Goal: Information Seeking & Learning: Learn about a topic

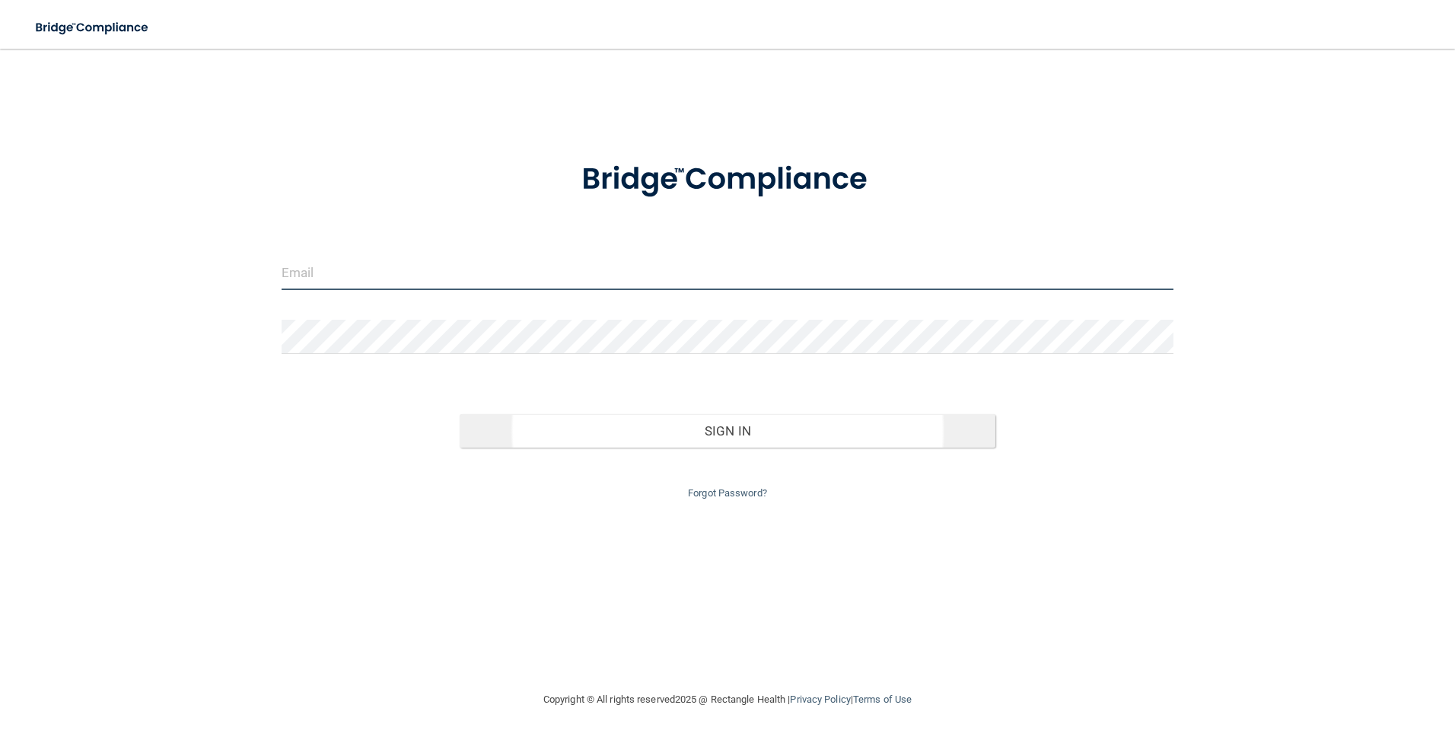
type input "[EMAIL_ADDRESS][DOMAIN_NAME]"
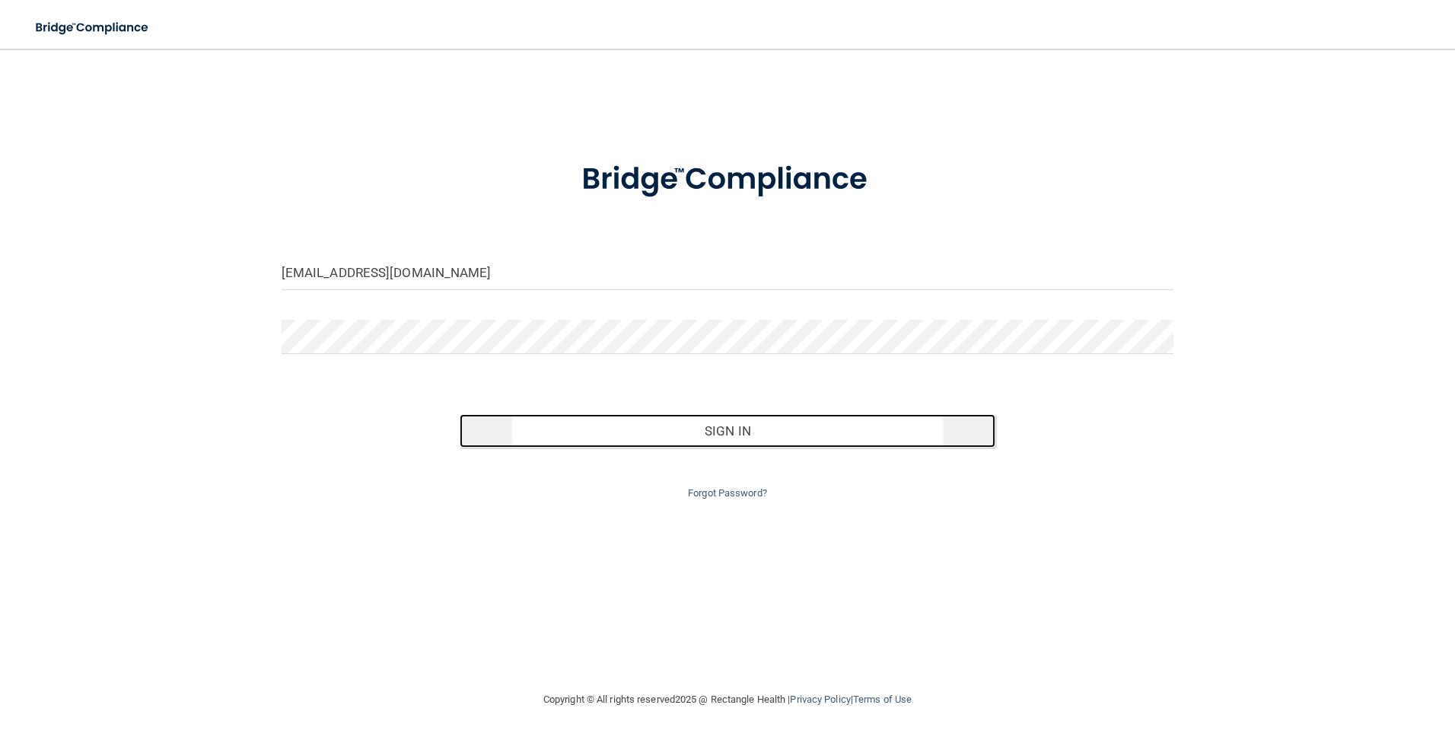
click at [712, 438] on button "Sign In" at bounding box center [728, 430] width 536 height 33
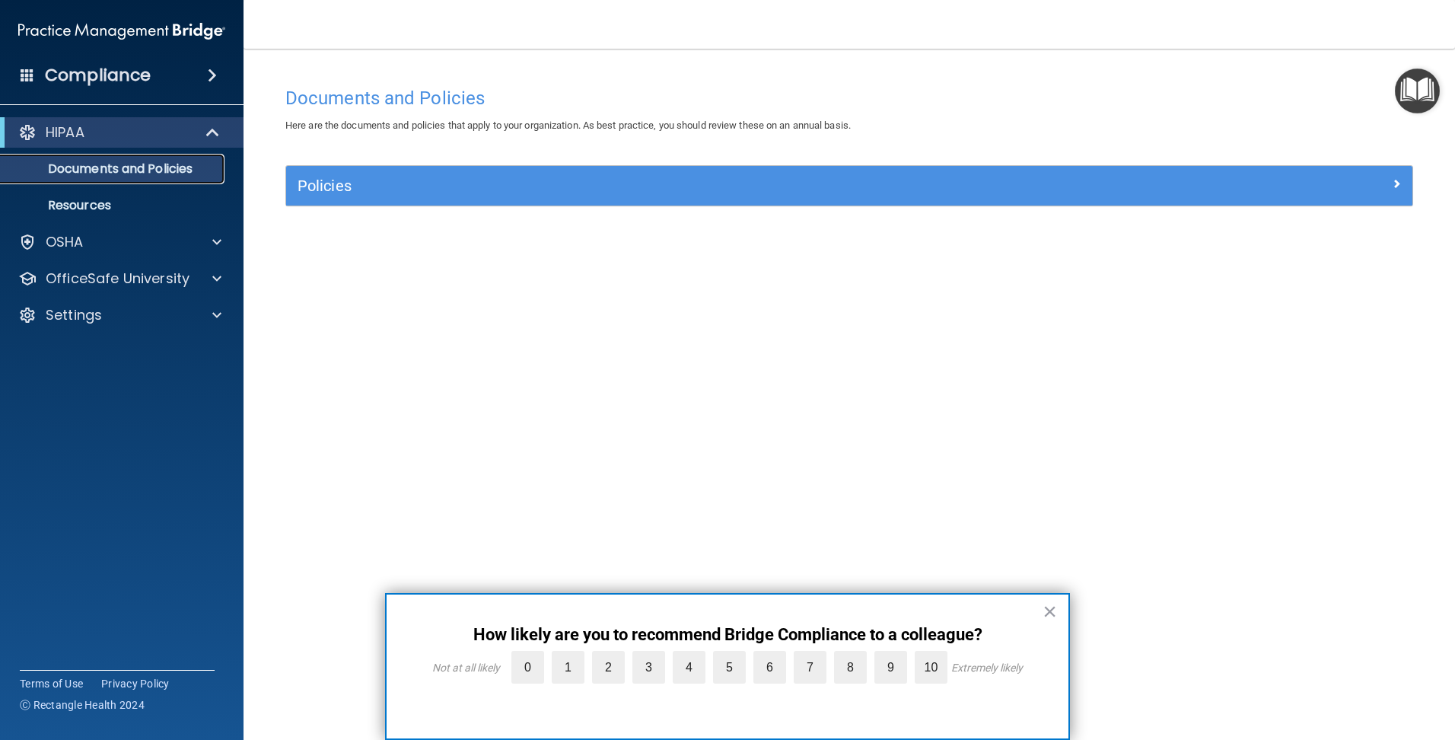
click at [106, 170] on p "Documents and Policies" at bounding box center [114, 168] width 208 height 15
click at [81, 231] on div "OSHA" at bounding box center [122, 242] width 244 height 30
click at [123, 129] on div "HIPAA" at bounding box center [101, 132] width 188 height 18
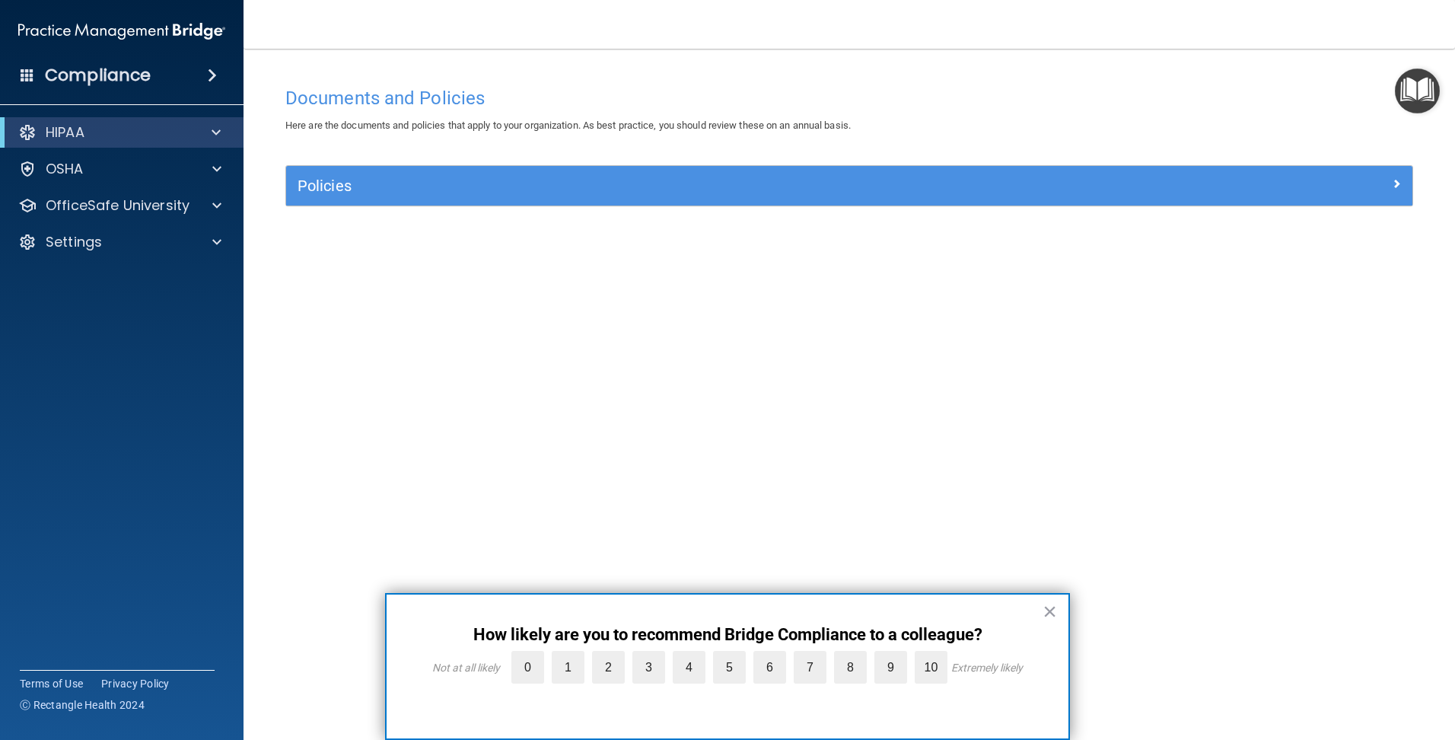
click at [300, 171] on div "Policies" at bounding box center [849, 186] width 1126 height 40
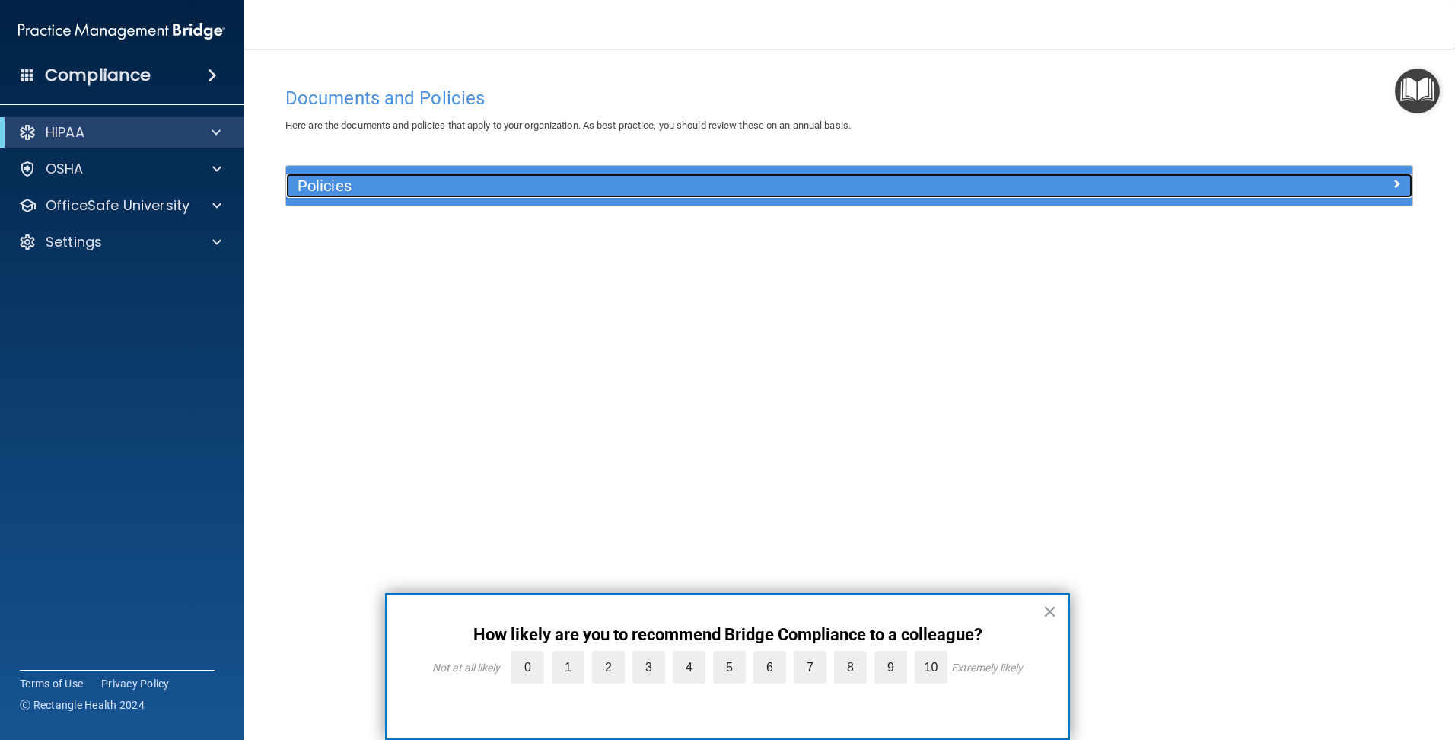
click at [1392, 177] on span at bounding box center [1396, 183] width 9 height 18
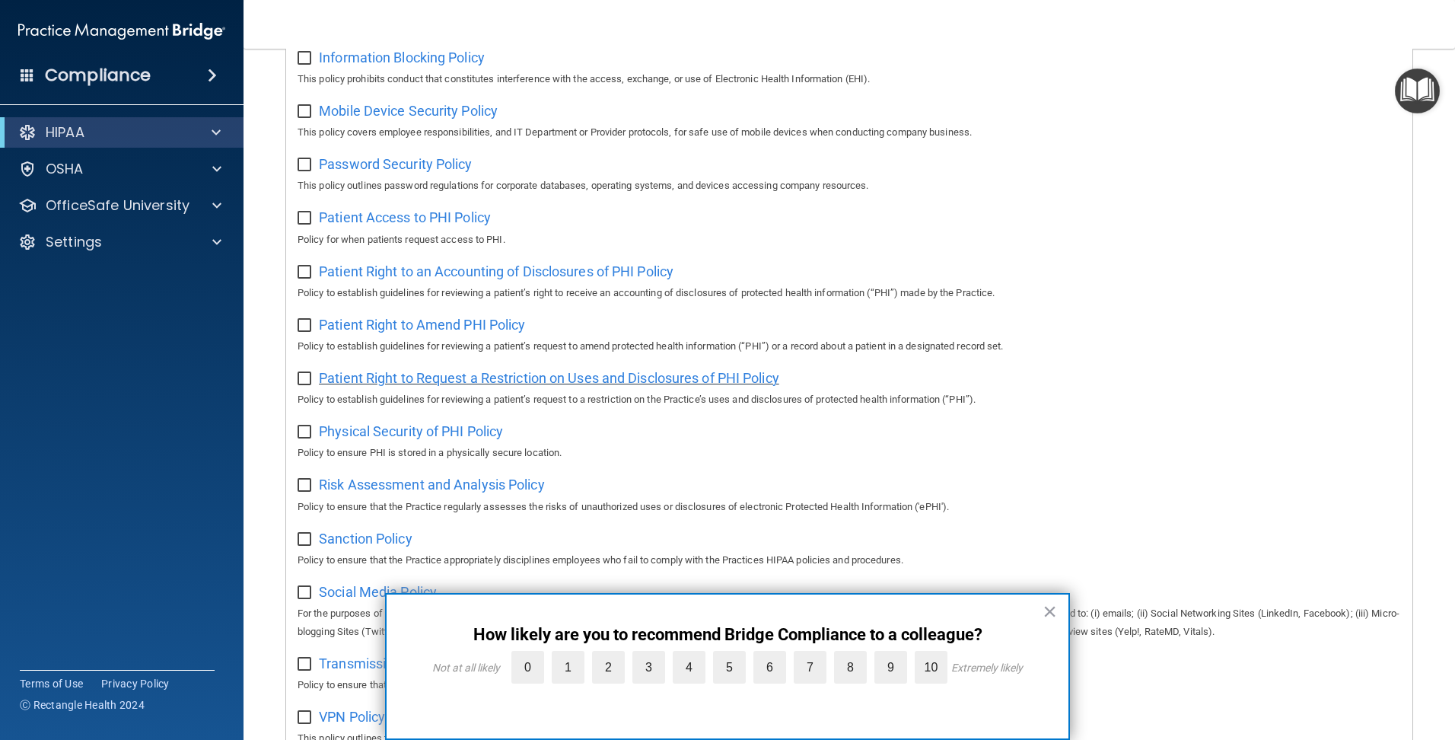
scroll to position [787, 0]
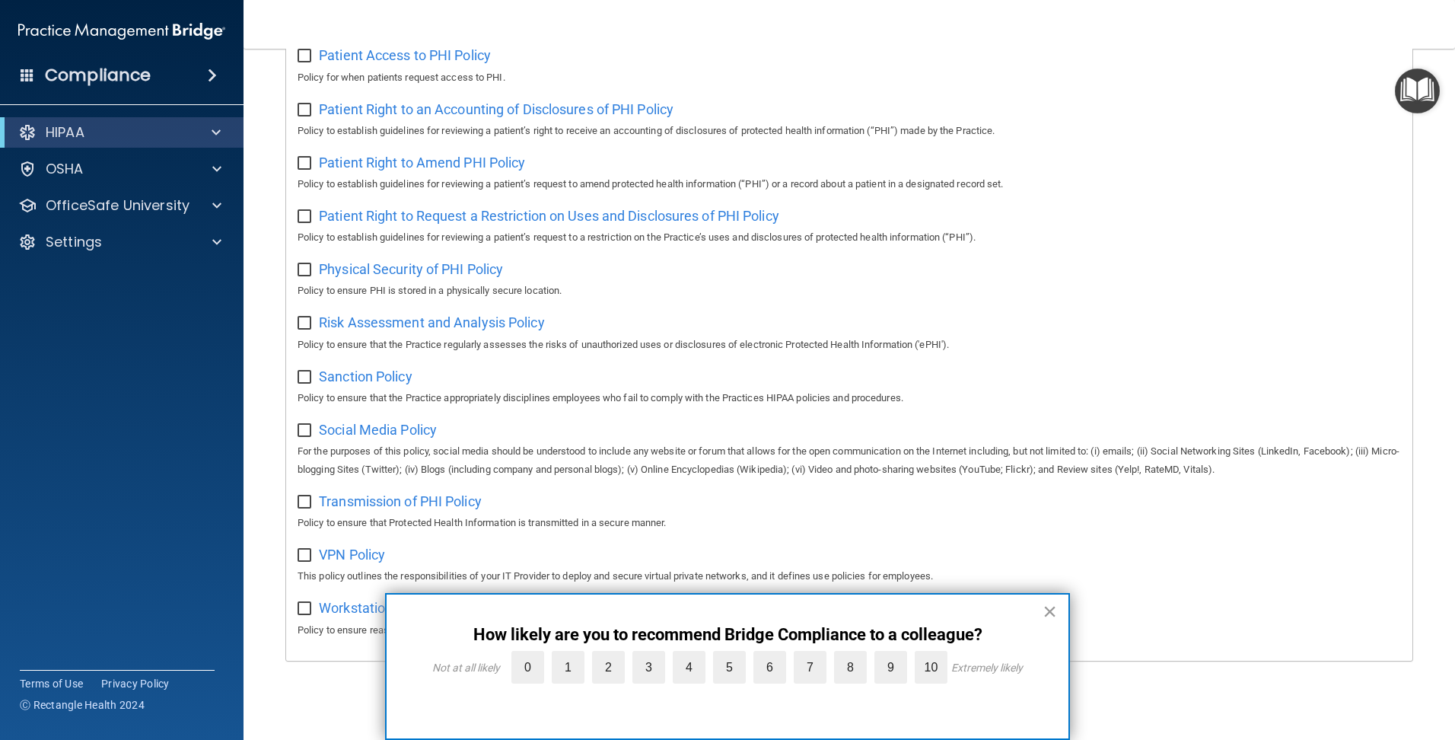
click at [1051, 613] on button "×" at bounding box center [1050, 611] width 14 height 24
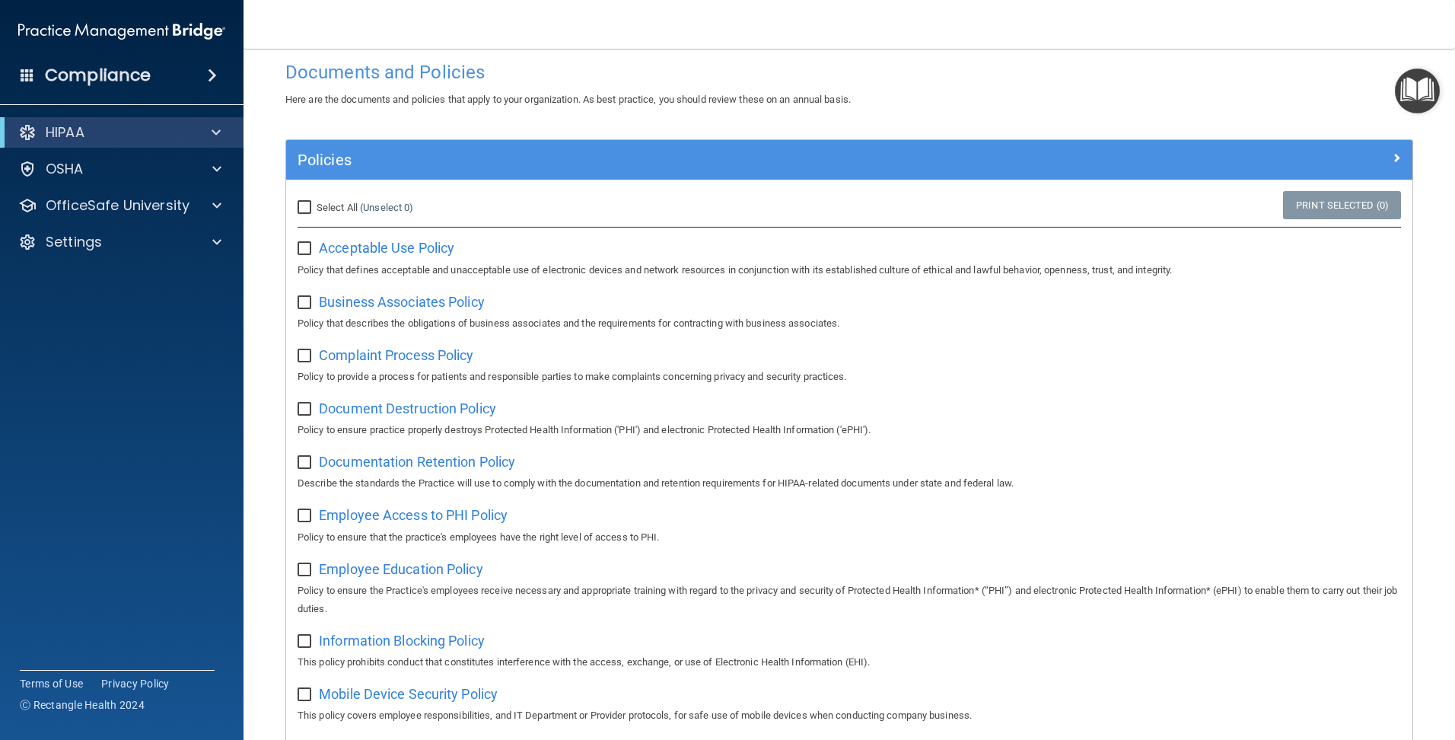
scroll to position [0, 0]
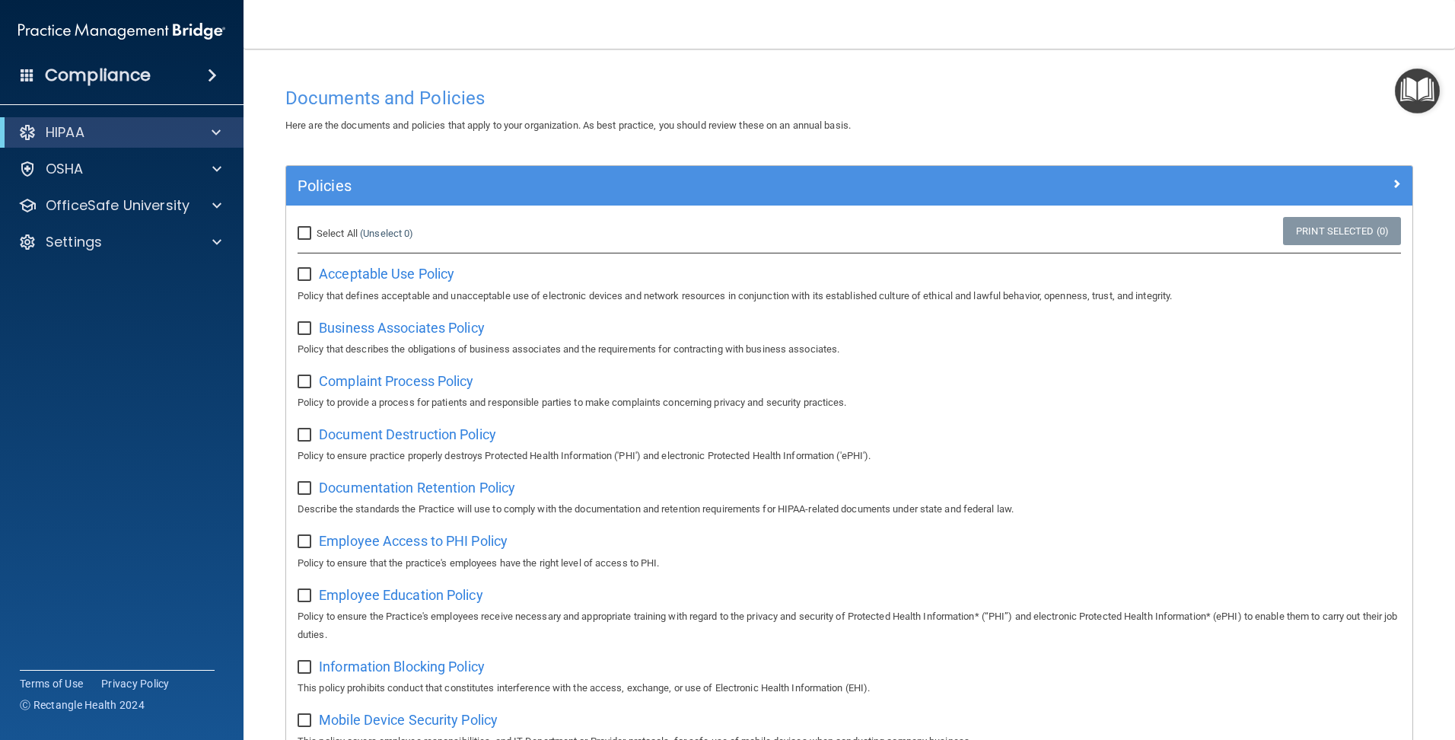
click at [301, 228] on input "Select All (Unselect 0) Unselect All" at bounding box center [307, 234] width 18 height 12
checkbox input "true"
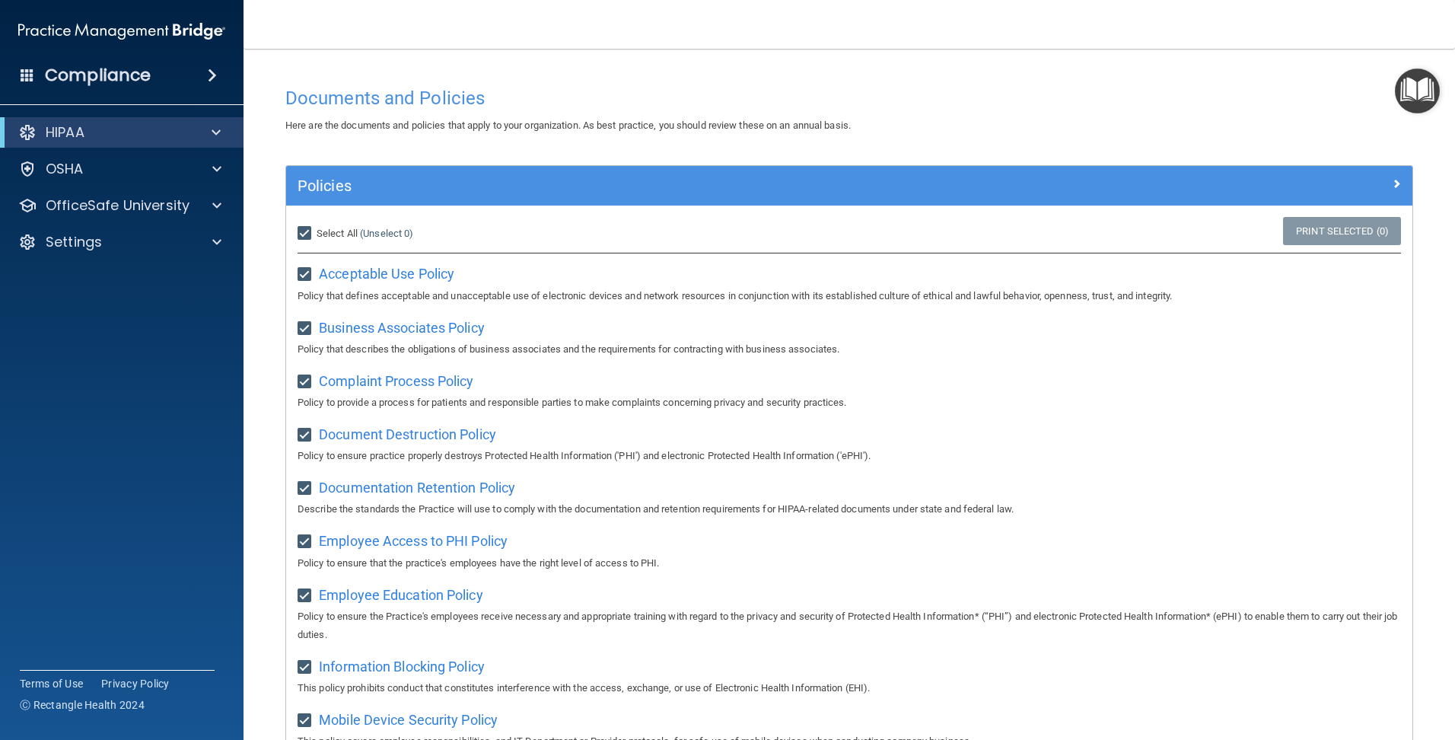
checkbox input "true"
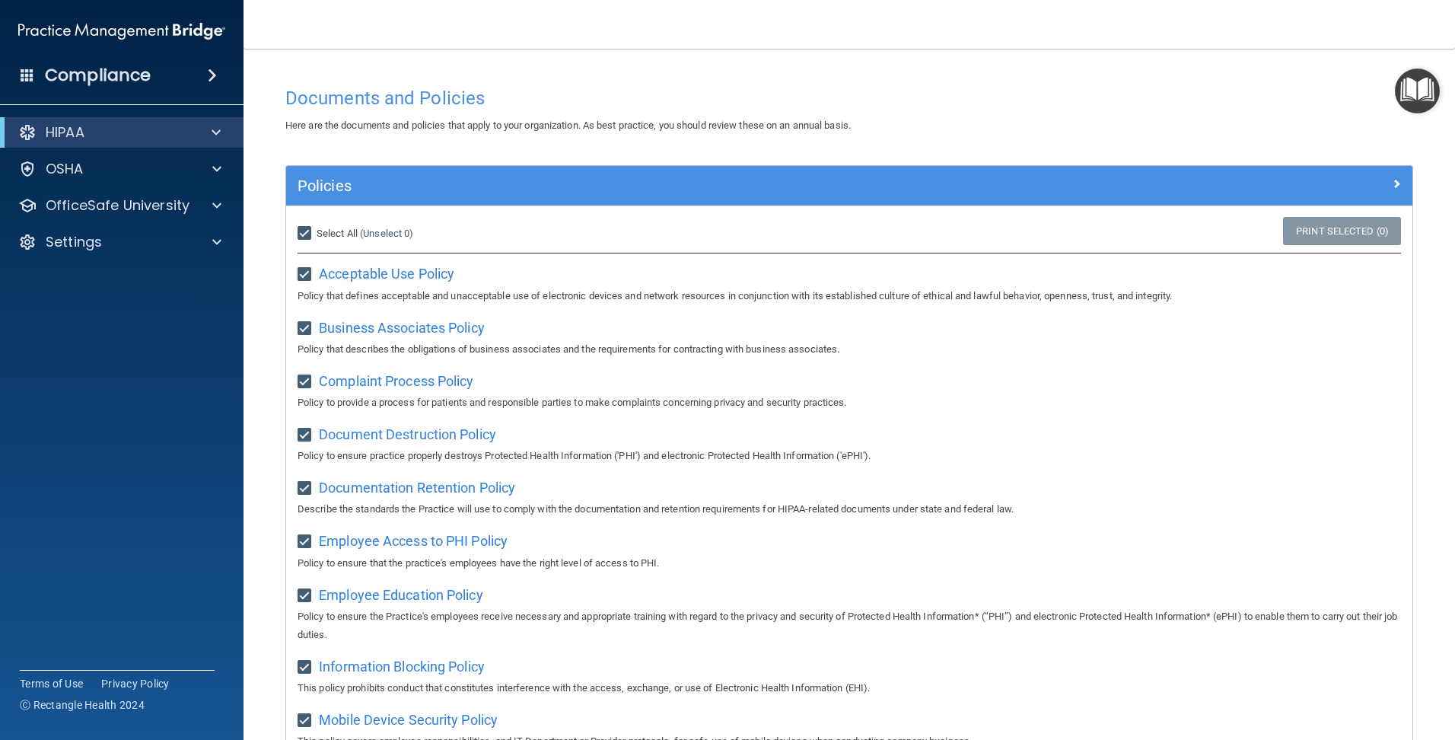
checkbox input "true"
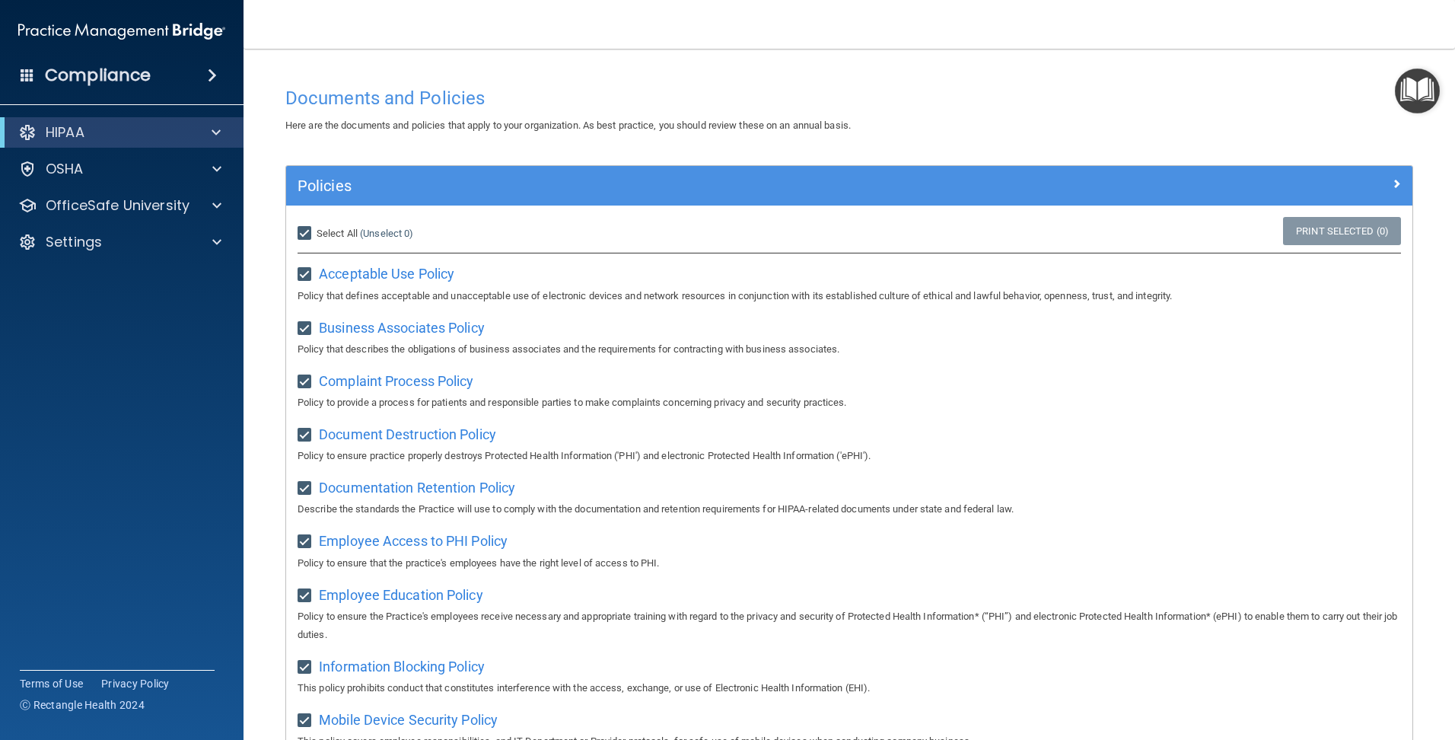
checkbox input "true"
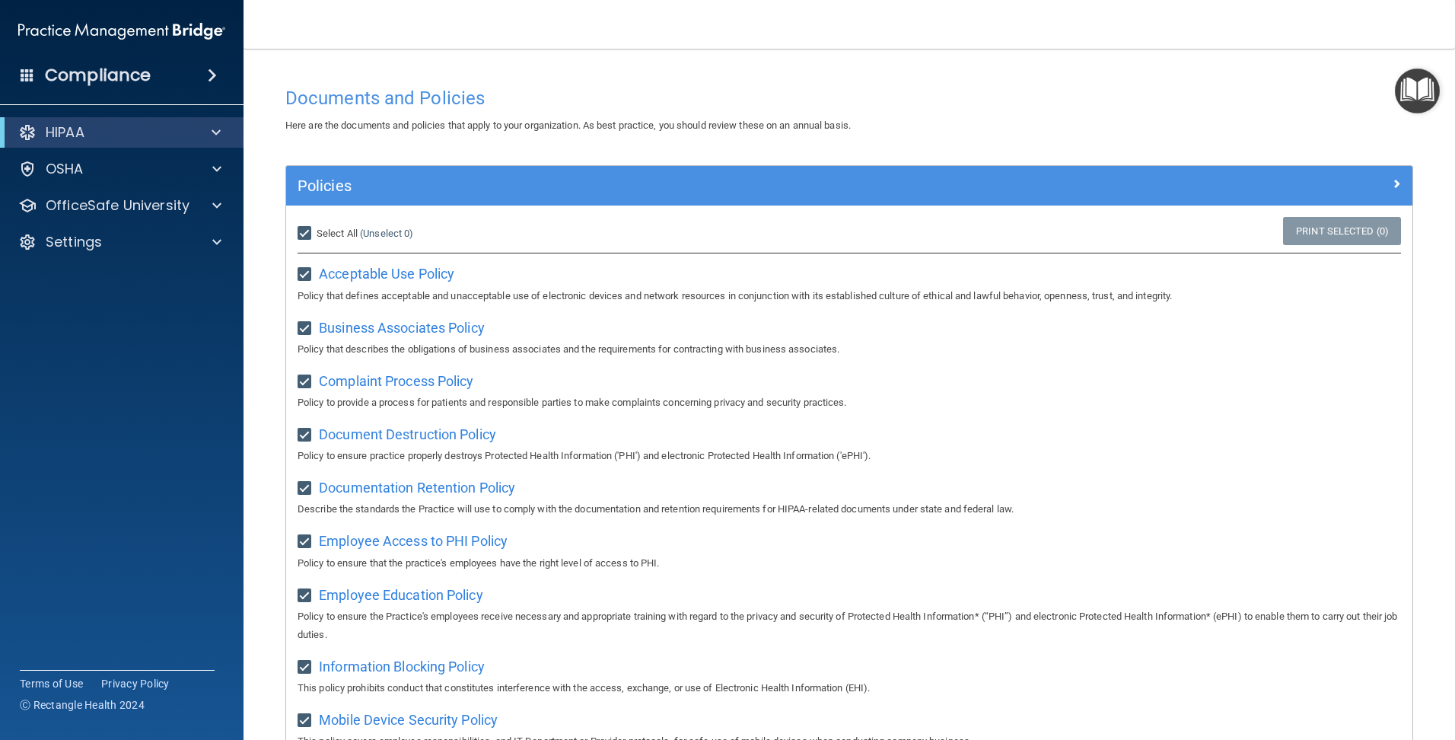
checkbox input "true"
click at [341, 268] on span "Acceptable Use Policy" at bounding box center [386, 274] width 135 height 16
click at [373, 333] on span "Business Associates Policy" at bounding box center [402, 328] width 166 height 16
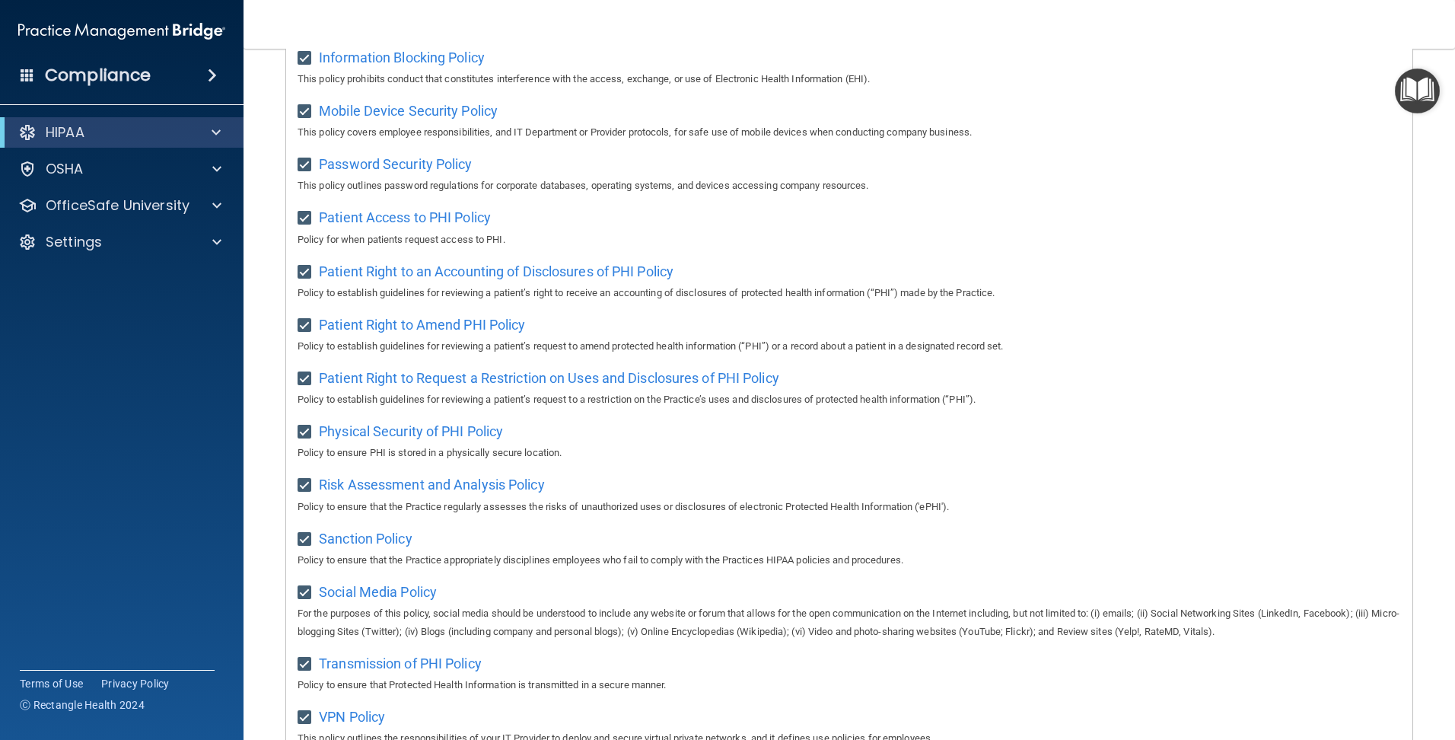
scroll to position [787, 0]
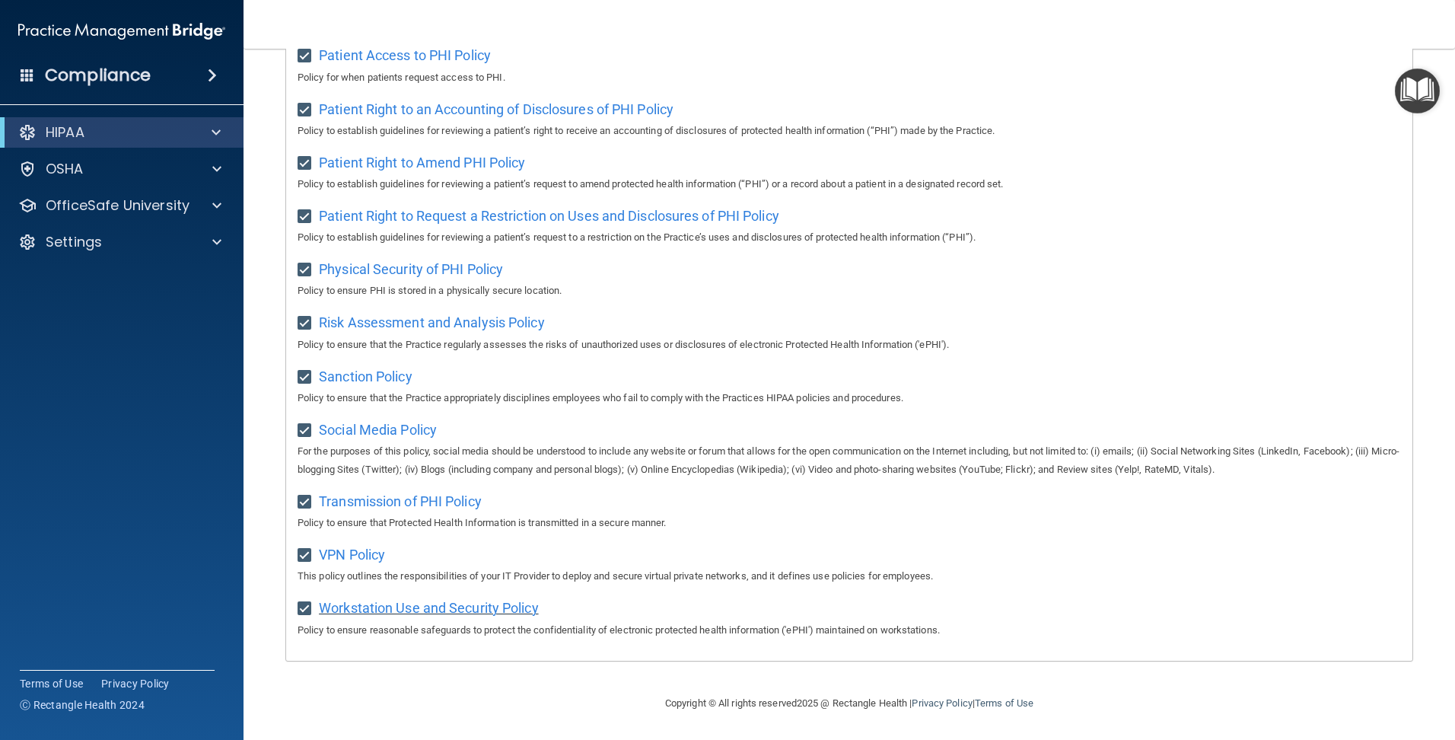
click at [394, 608] on span "Workstation Use and Security Policy" at bounding box center [429, 608] width 220 height 16
click at [186, 123] on div "HIPAA" at bounding box center [122, 132] width 244 height 30
click at [408, 161] on span "Patient Right to Amend PHI Policy" at bounding box center [422, 162] width 206 height 16
click at [379, 109] on span "Patient Right to an Accounting of Disclosures of PHI Policy" at bounding box center [496, 109] width 355 height 16
click at [384, 314] on span "Risk Assessment and Analysis Policy" at bounding box center [432, 322] width 226 height 16
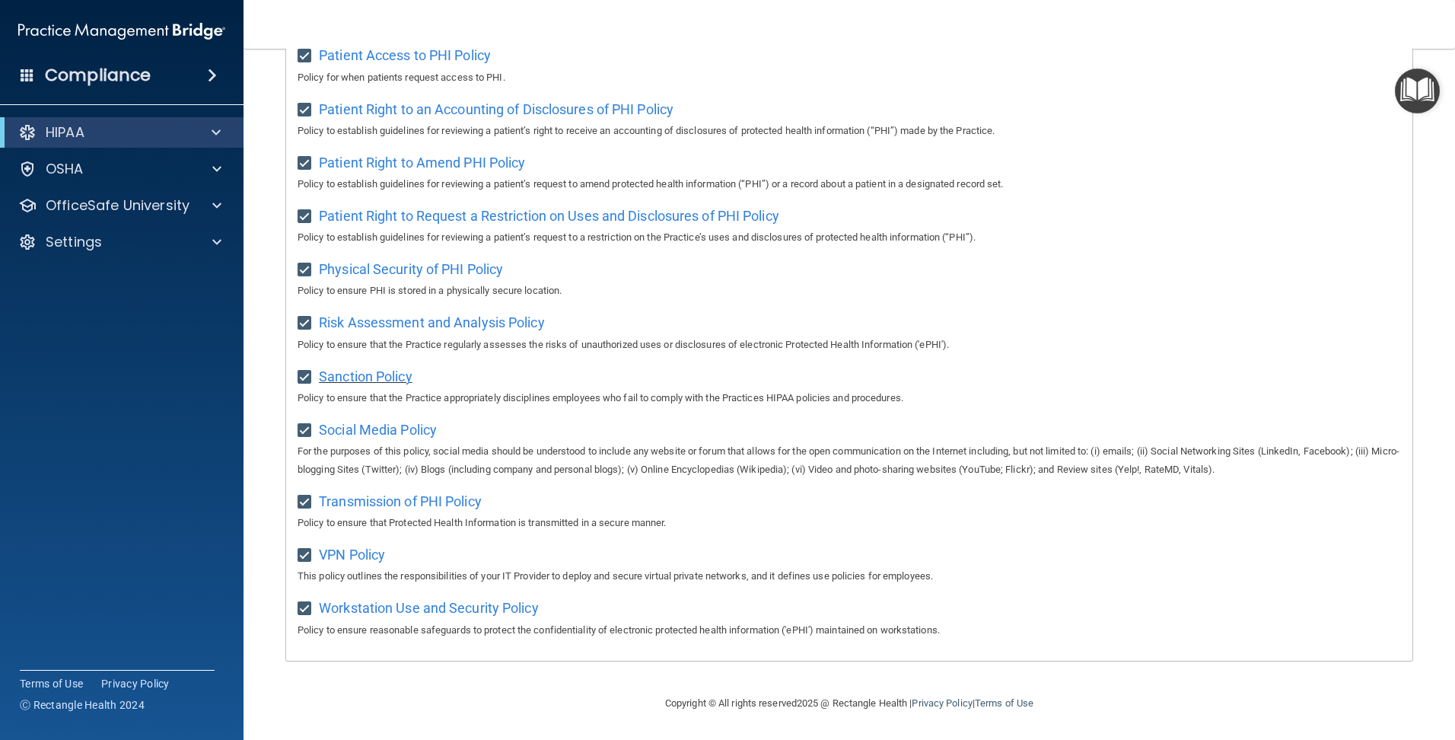
click at [384, 380] on span "Sanction Policy" at bounding box center [366, 376] width 94 height 16
click at [409, 498] on span "Transmission of PHI Policy" at bounding box center [400, 501] width 163 height 16
click at [368, 554] on span "VPN Policy" at bounding box center [352, 554] width 66 height 16
click at [72, 123] on p "HIPAA" at bounding box center [65, 132] width 39 height 18
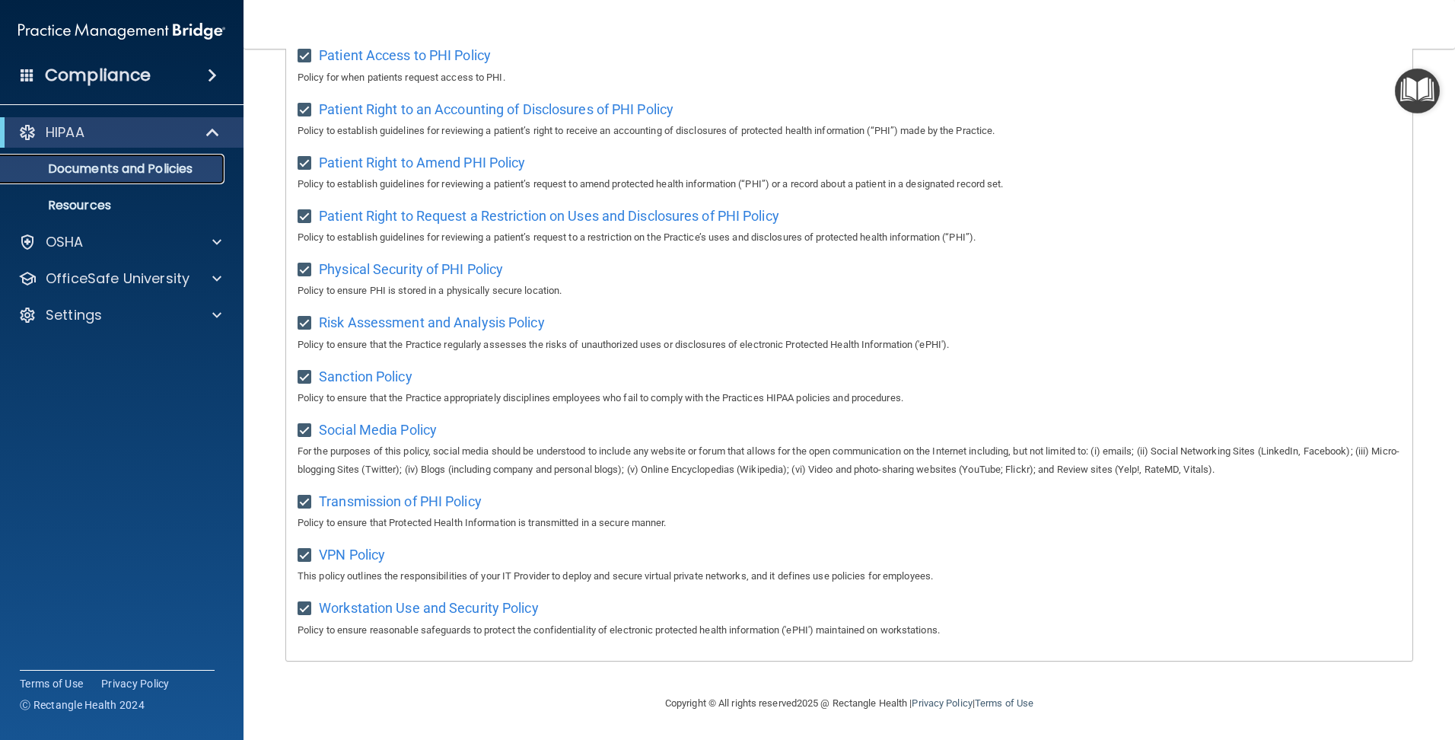
click at [76, 167] on p "Documents and Policies" at bounding box center [114, 168] width 208 height 15
click at [77, 200] on p "Resources" at bounding box center [114, 205] width 208 height 15
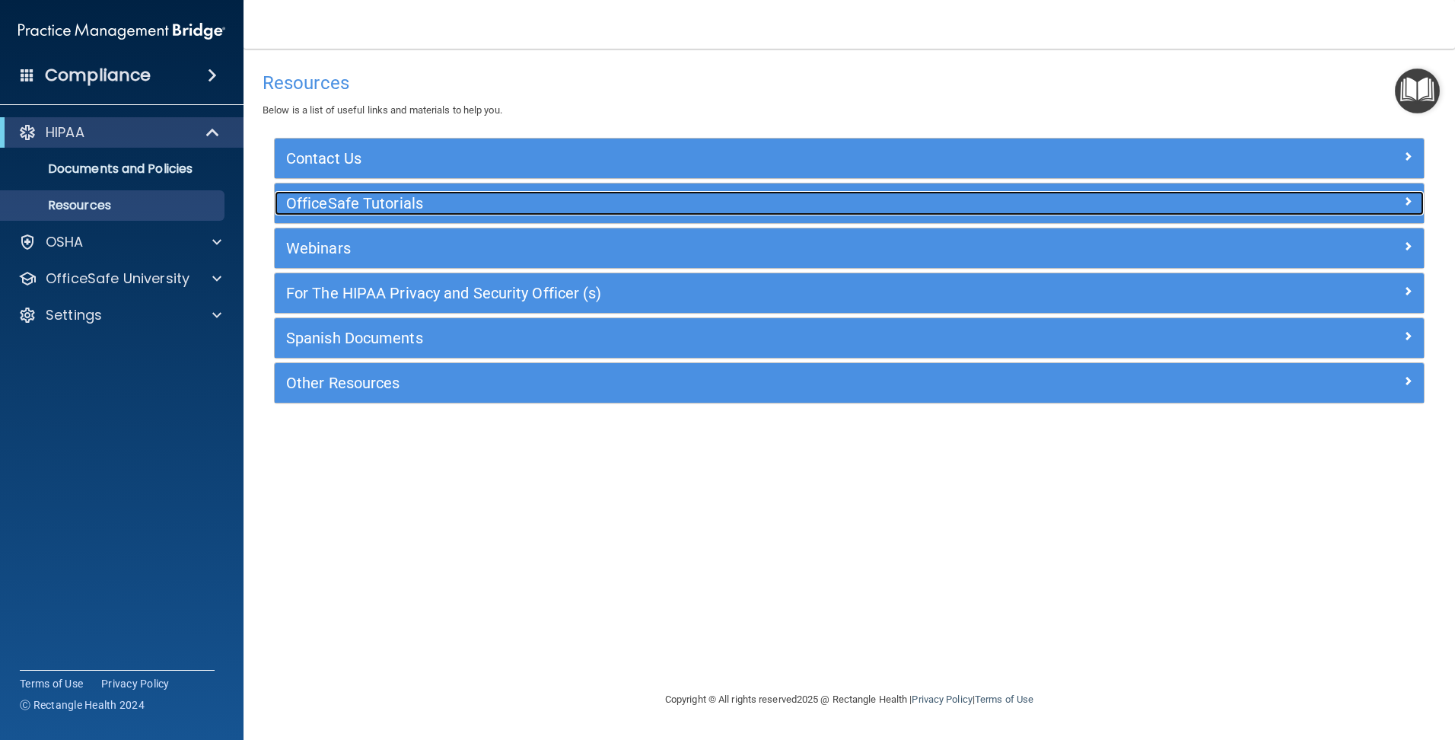
click at [336, 204] on h5 "OfficeSafe Tutorials" at bounding box center [705, 203] width 839 height 17
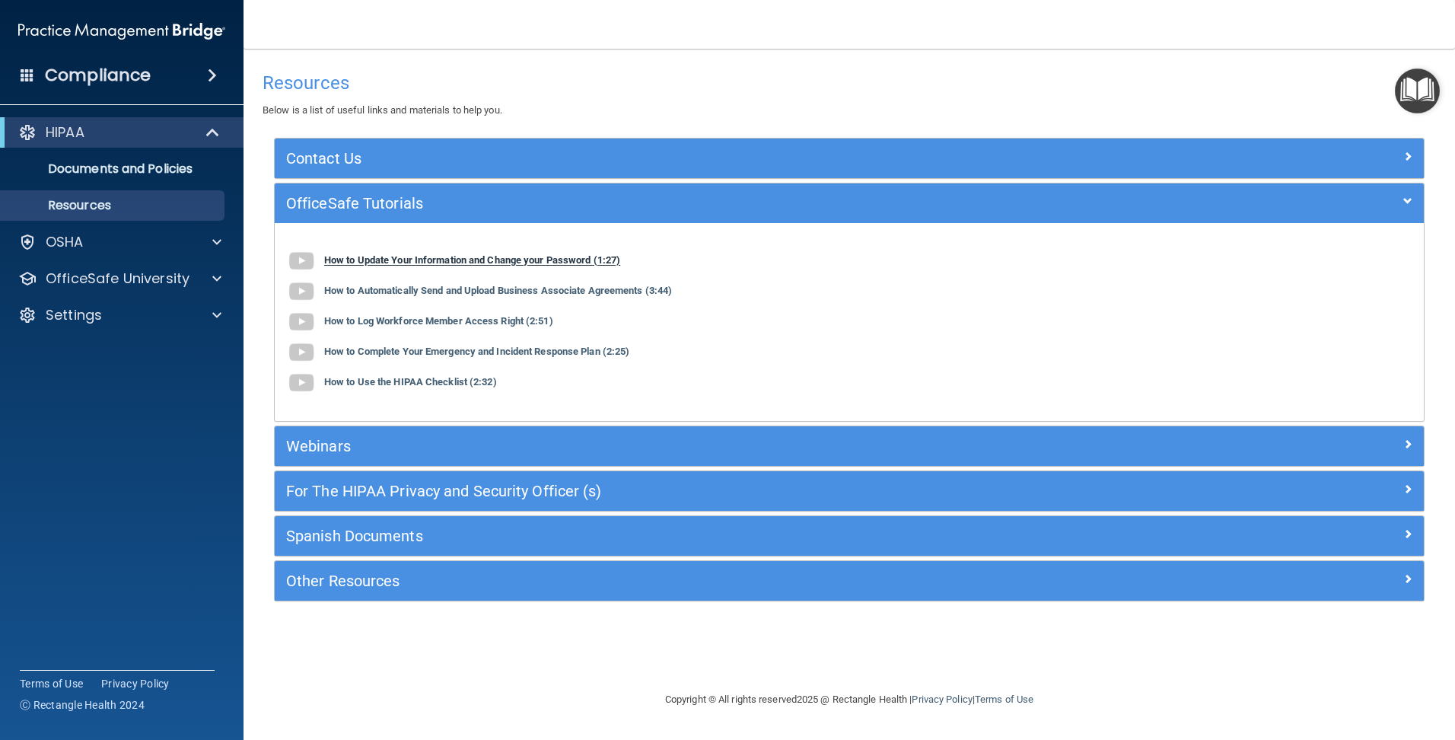
click at [374, 256] on b "How to Update Your Information and Change your Password (1:27)" at bounding box center [472, 260] width 296 height 11
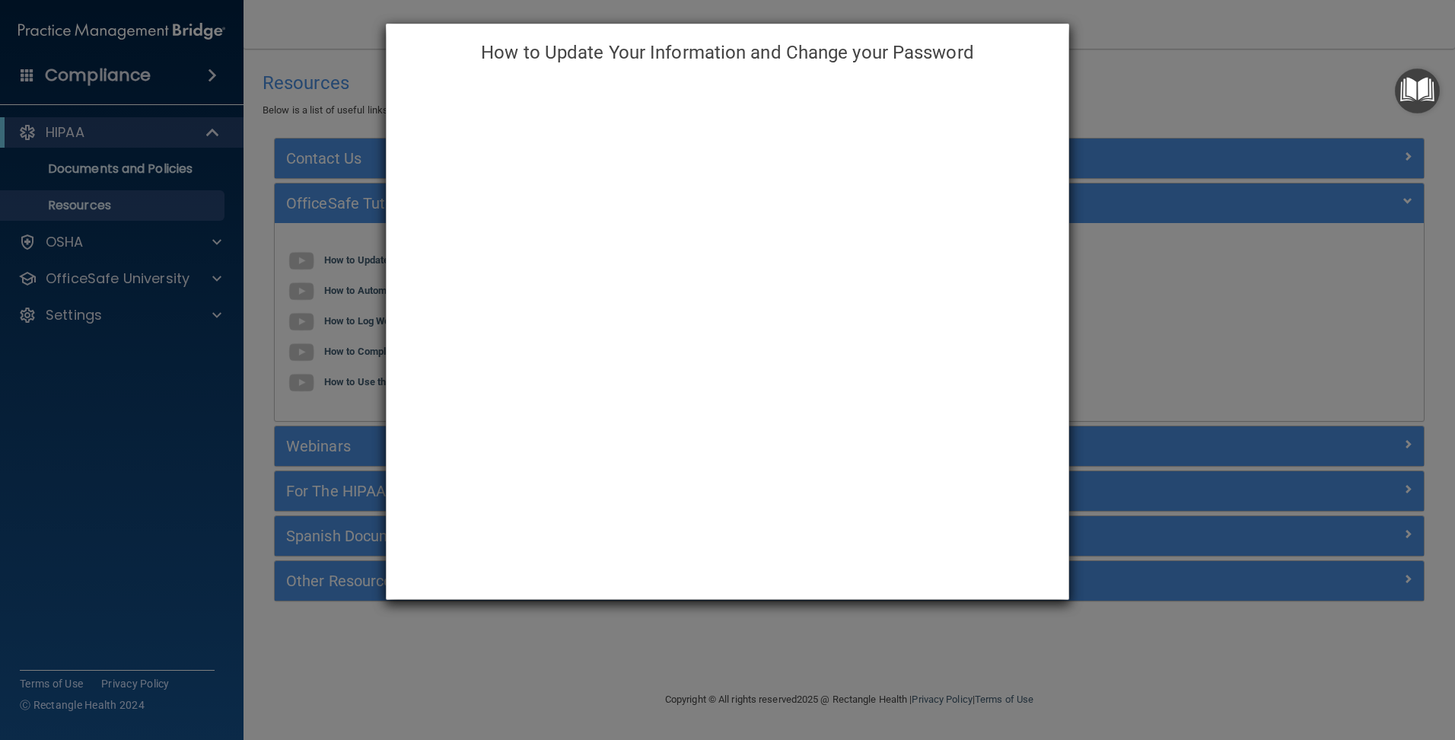
click at [1088, 31] on div "How to Update Your Information and Change your Password" at bounding box center [727, 370] width 1455 height 740
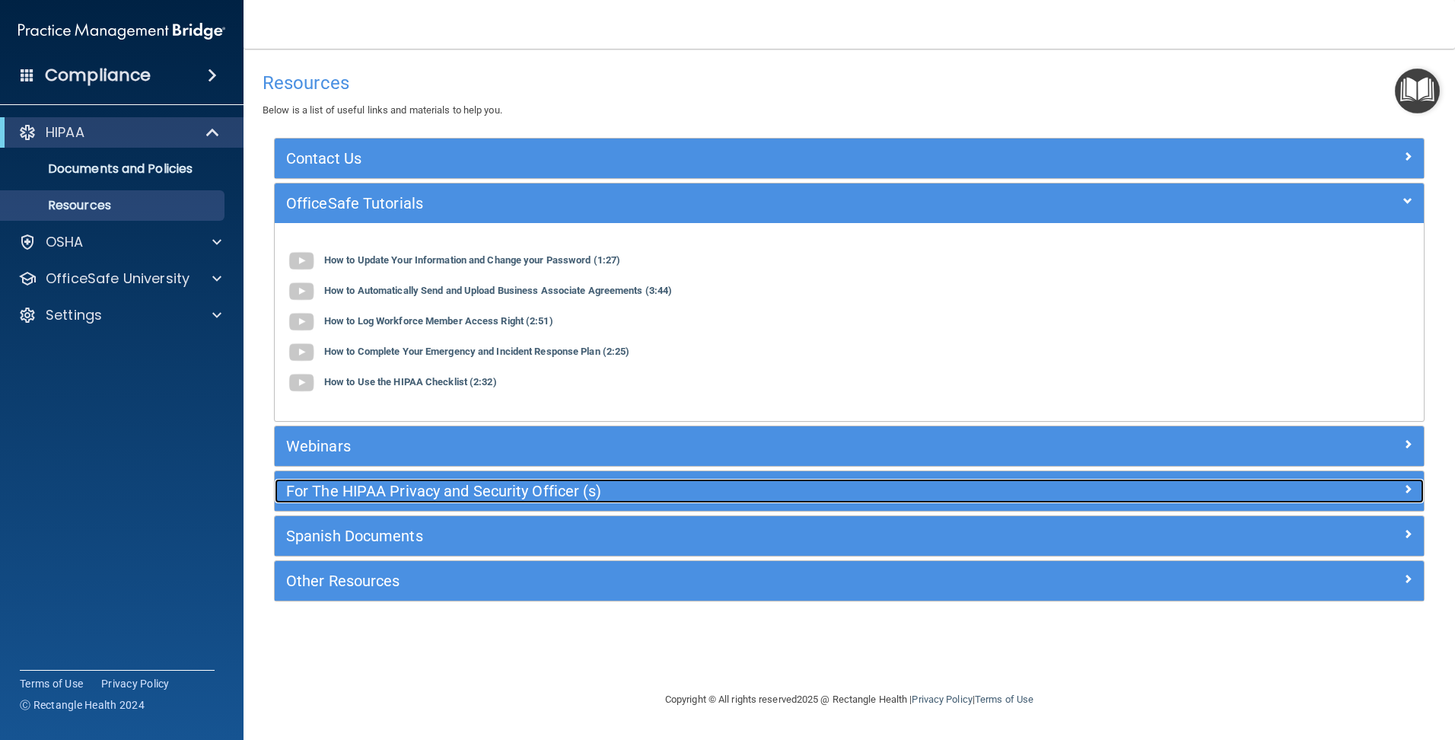
click at [415, 489] on h5 "For The HIPAA Privacy and Security Officer (s)" at bounding box center [705, 490] width 839 height 17
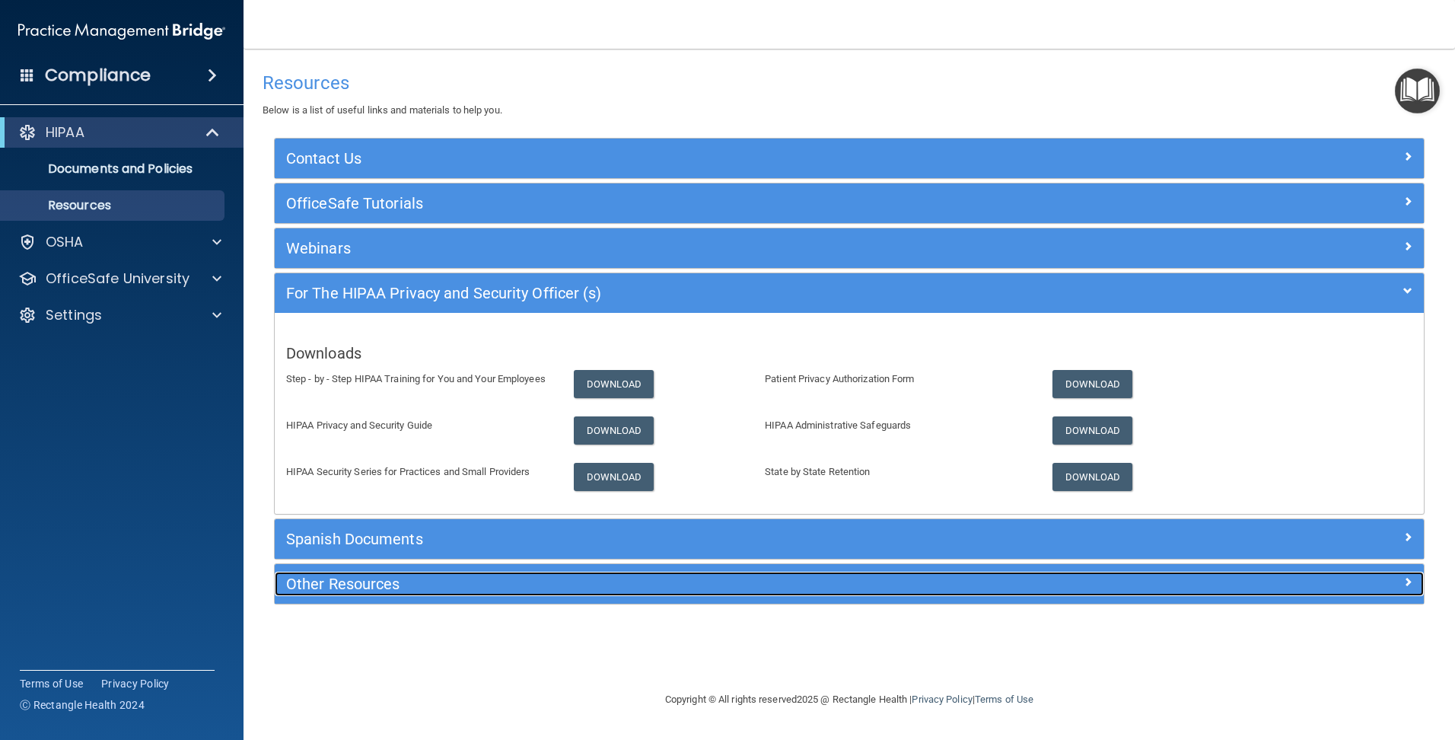
click at [379, 586] on h5 "Other Resources" at bounding box center [705, 583] width 839 height 17
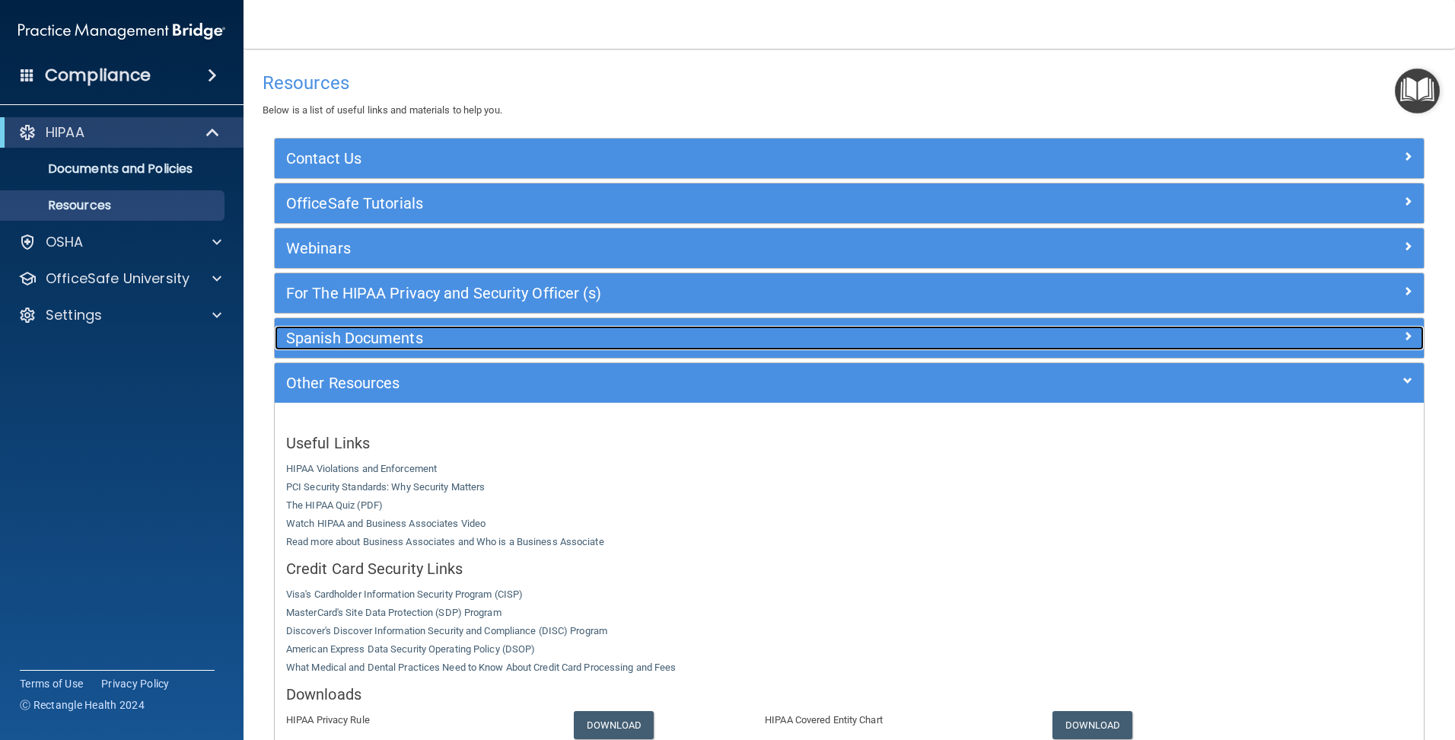
click at [383, 334] on h5 "Spanish Documents" at bounding box center [705, 338] width 839 height 17
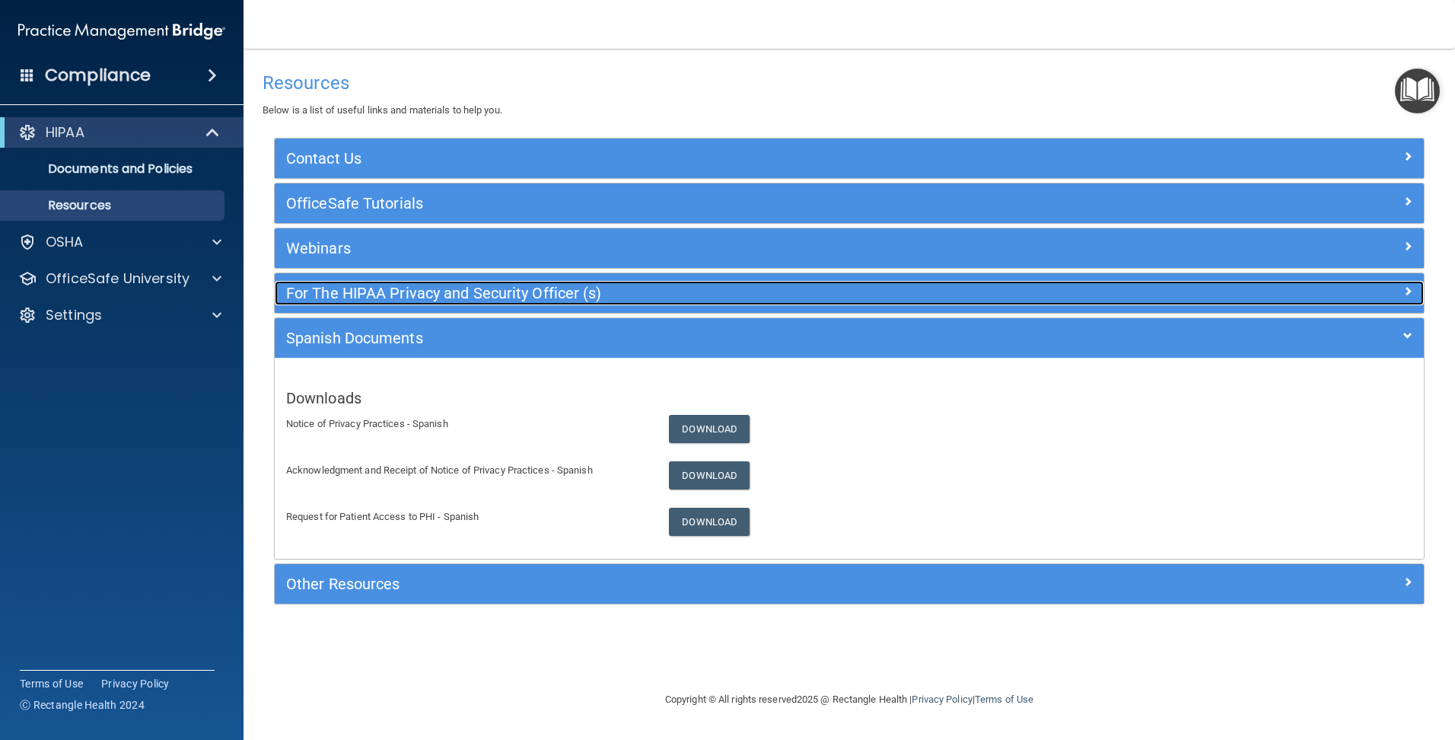
click at [380, 298] on h5 "For The HIPAA Privacy and Security Officer (s)" at bounding box center [705, 293] width 839 height 17
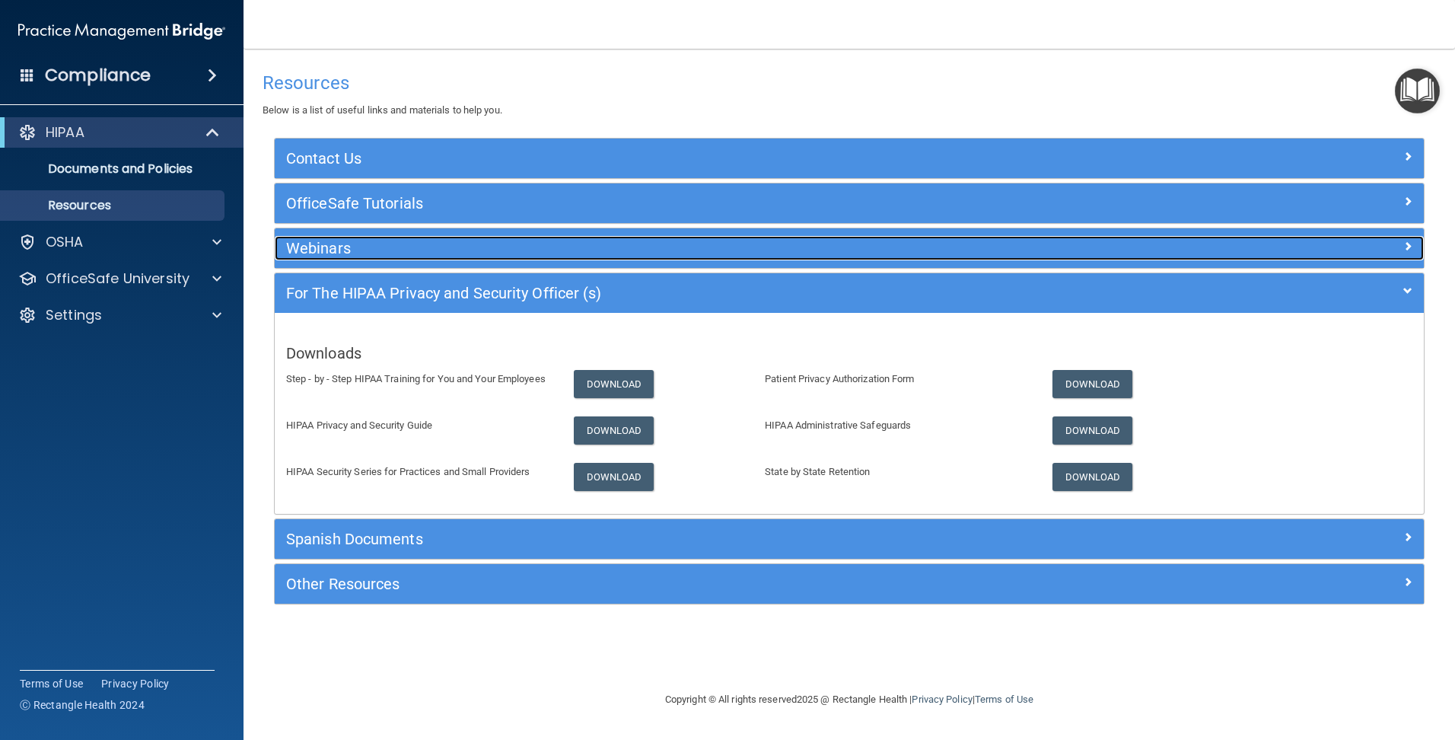
click at [367, 244] on h5 "Webinars" at bounding box center [705, 248] width 839 height 17
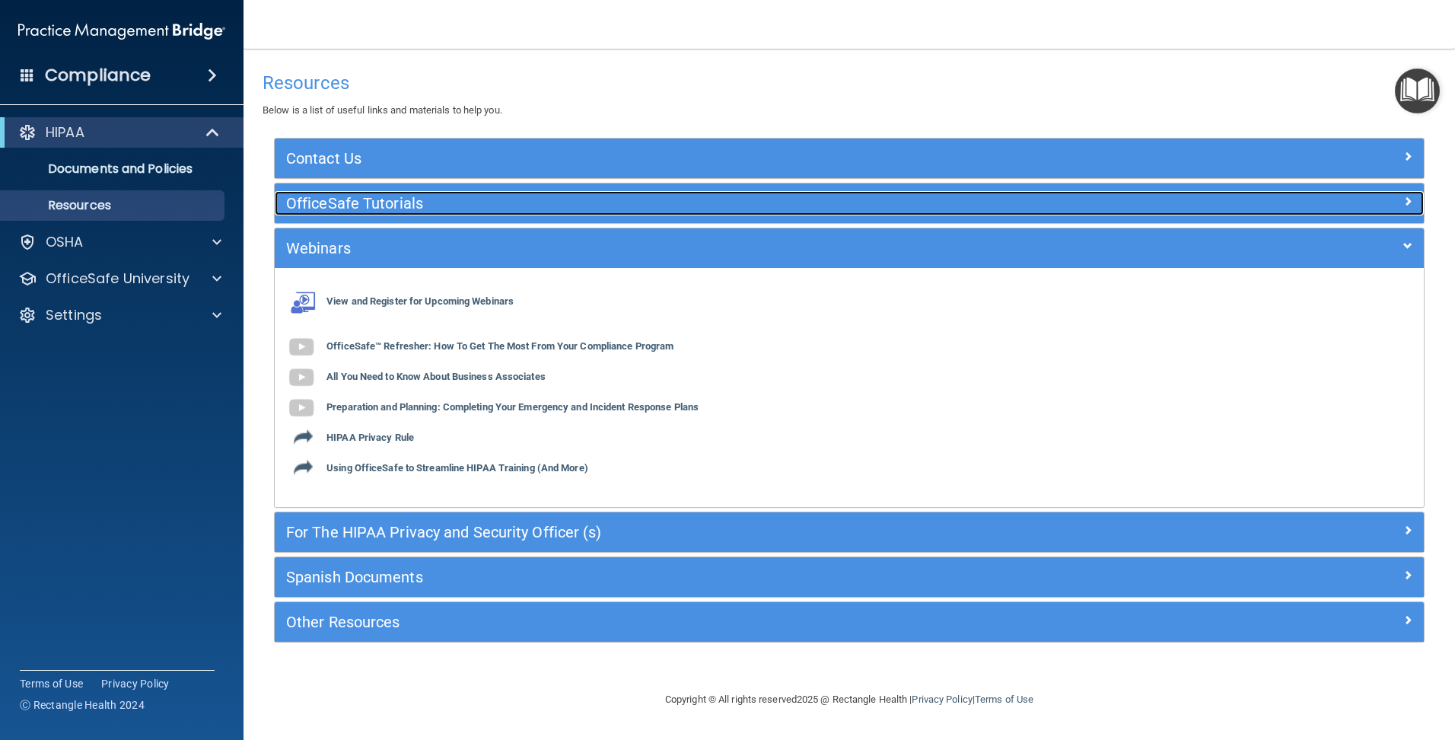
click at [342, 197] on h5 "OfficeSafe Tutorials" at bounding box center [705, 203] width 839 height 17
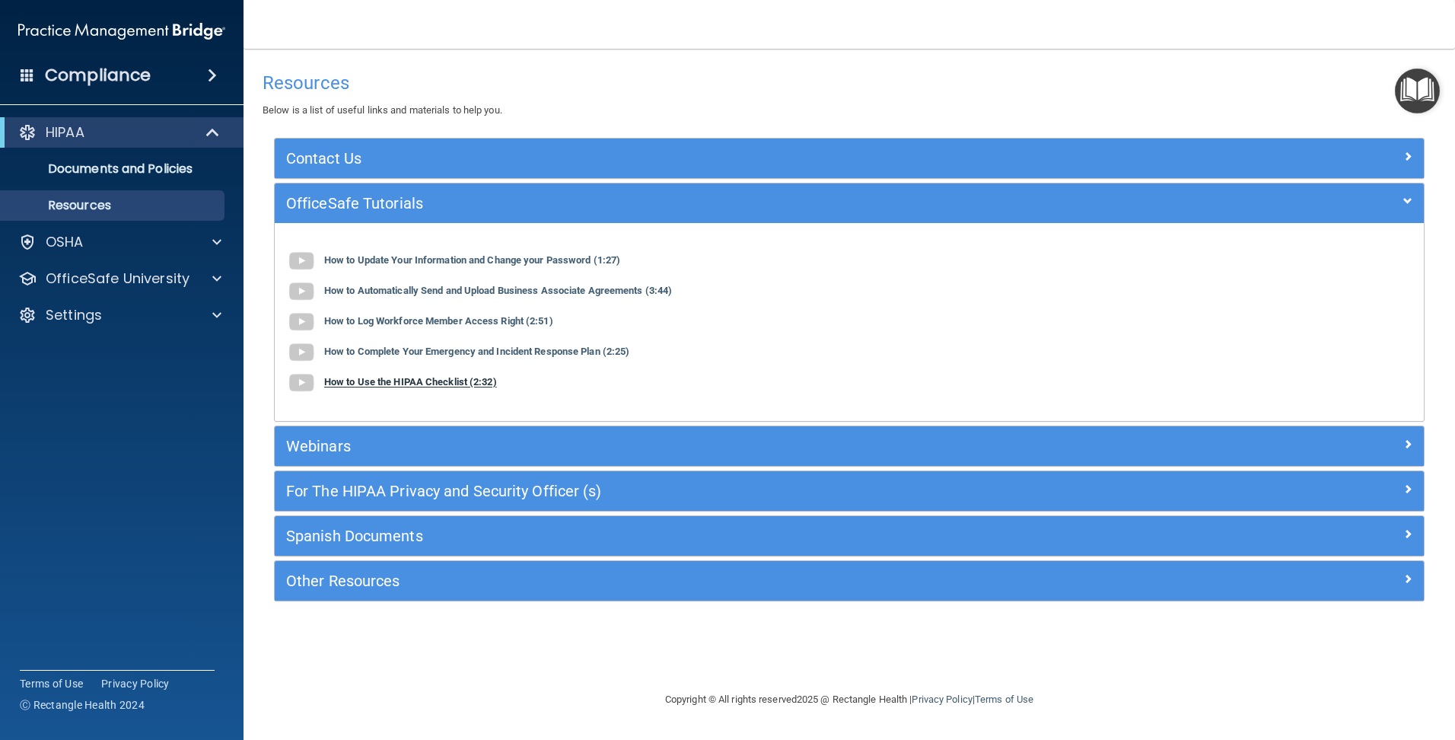
click at [433, 384] on b "How to Use the HIPAA Checklist (2:32)" at bounding box center [410, 382] width 173 height 11
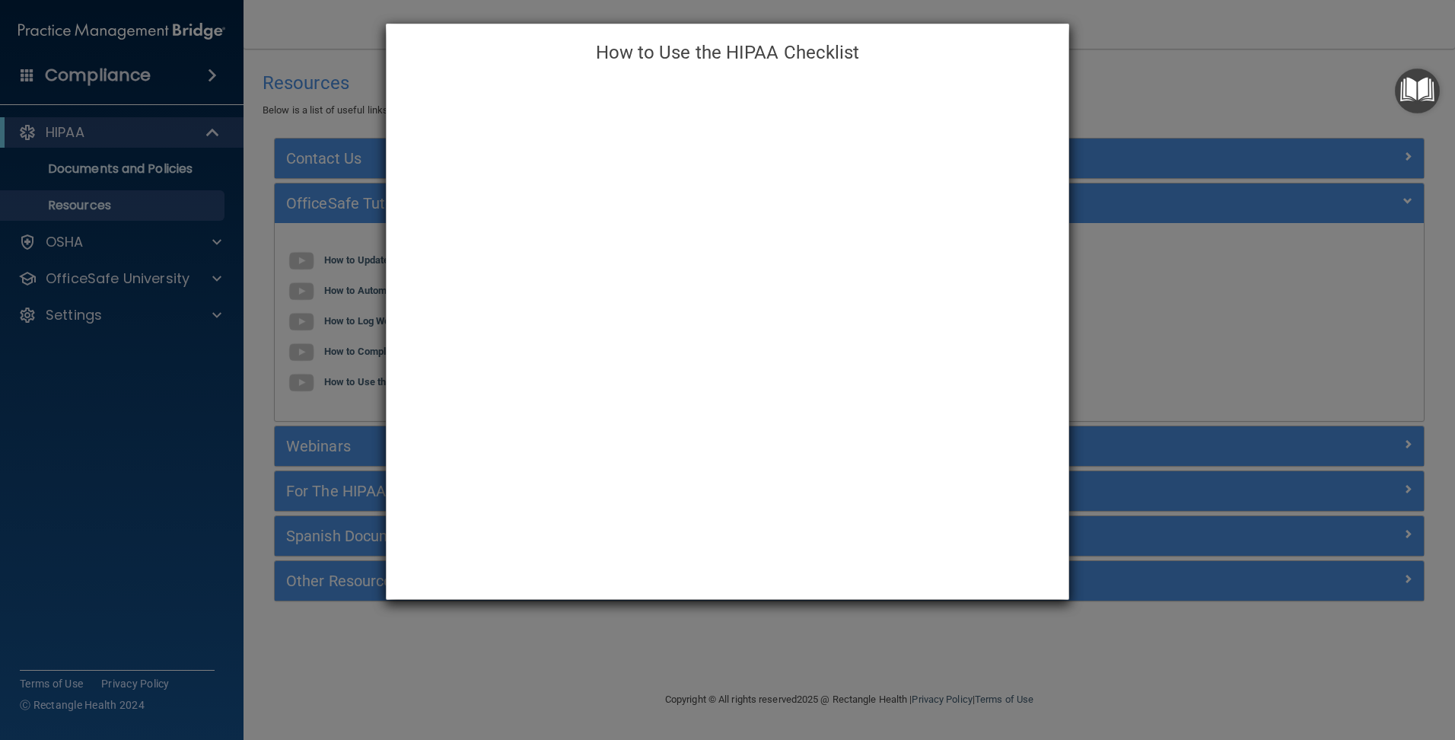
click at [1152, 352] on div "How to Use the HIPAA Checklist" at bounding box center [727, 370] width 1455 height 740
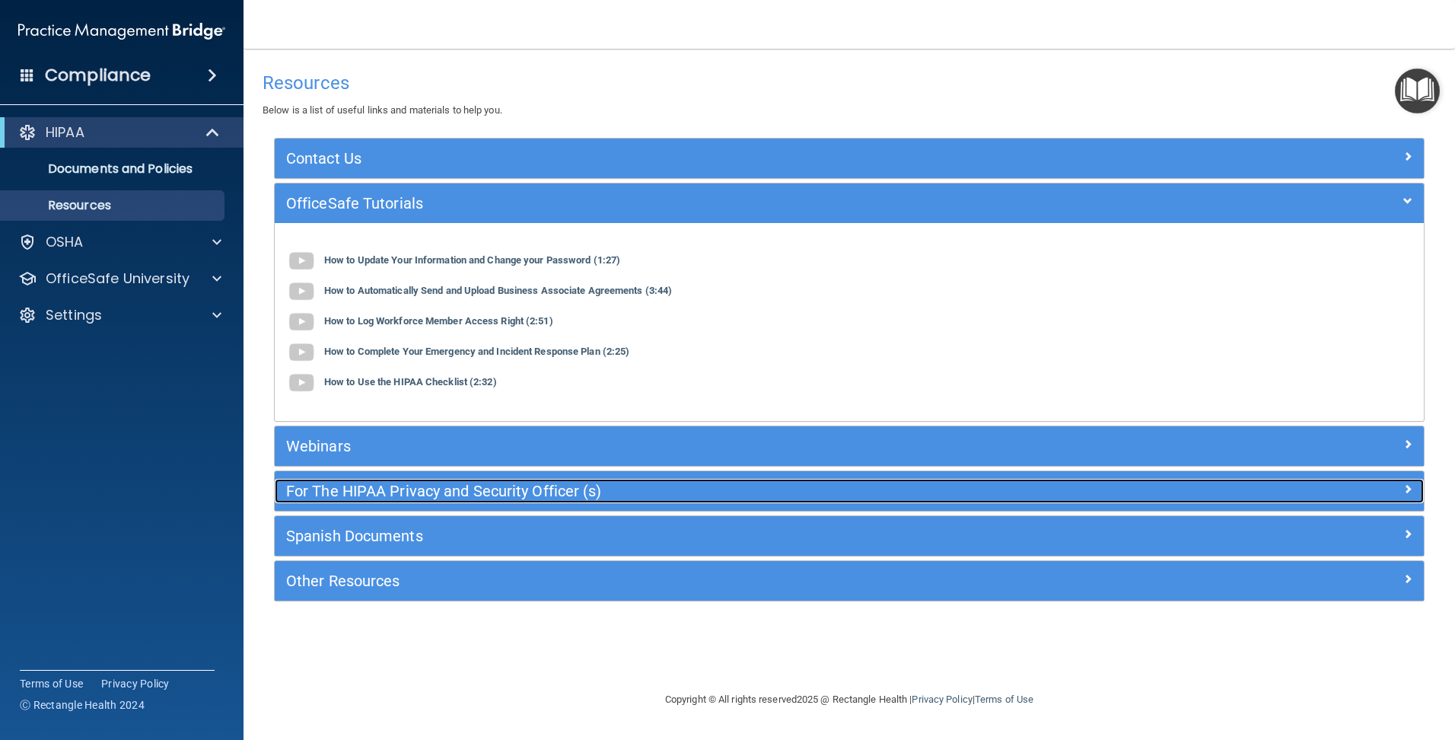
click at [370, 486] on h5 "For The HIPAA Privacy and Security Officer (s)" at bounding box center [705, 490] width 839 height 17
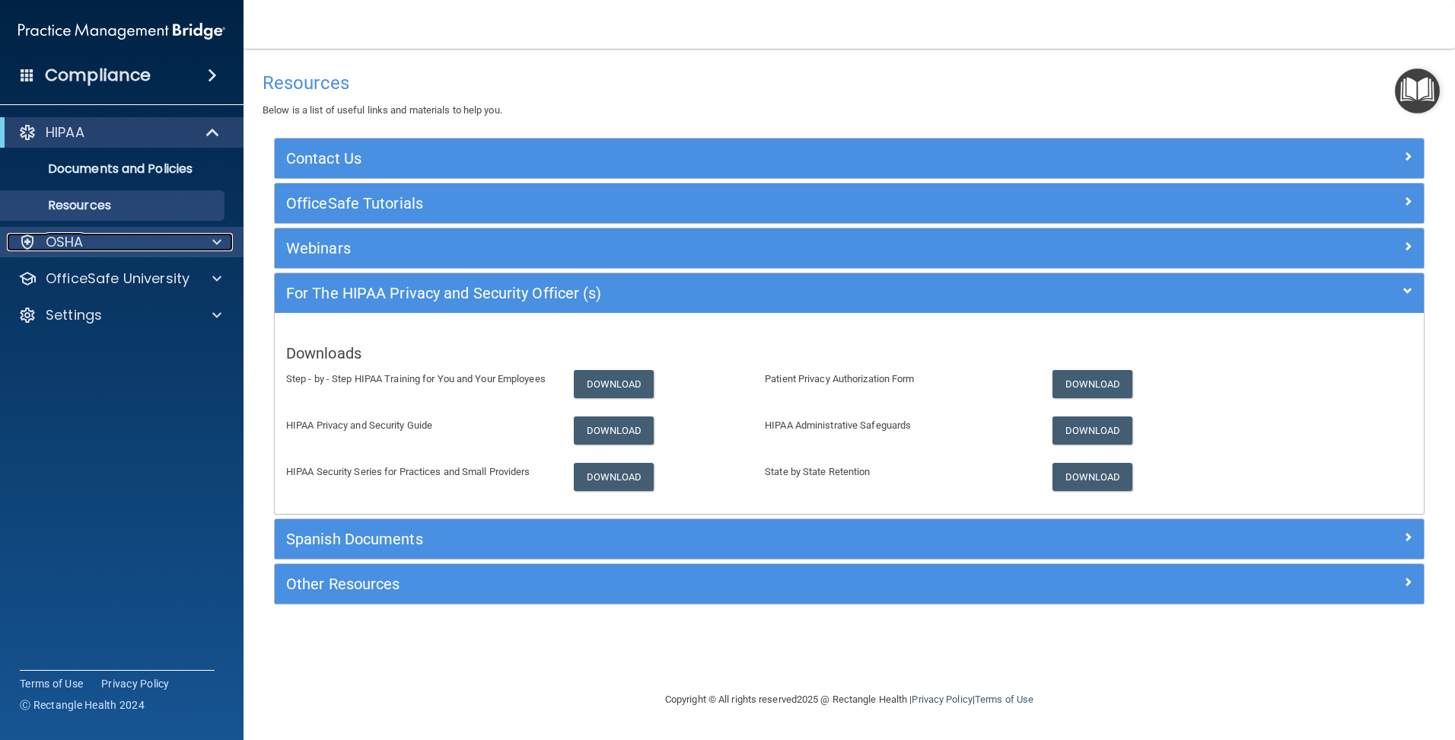
click at [86, 237] on div "OSHA" at bounding box center [101, 242] width 189 height 18
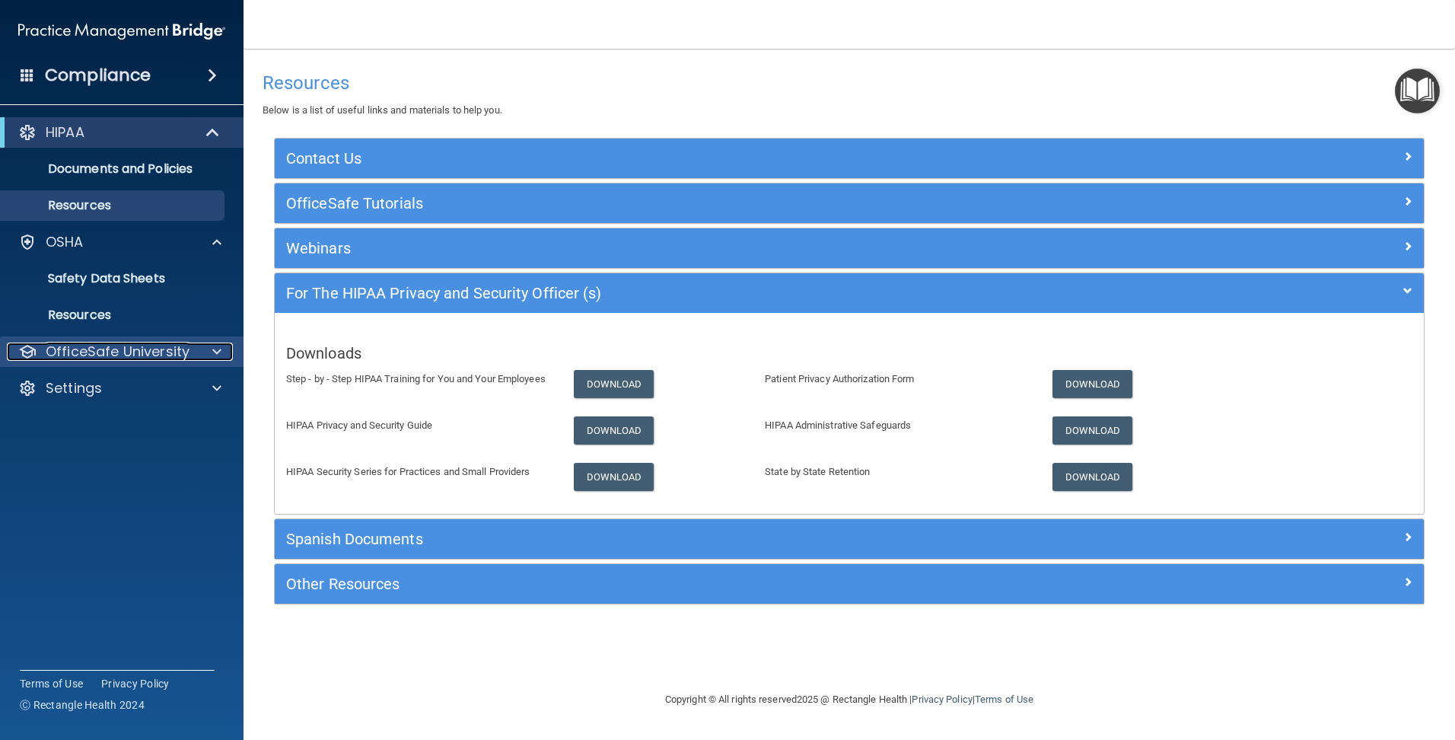
click at [105, 347] on p "OfficeSafe University" at bounding box center [118, 351] width 144 height 18
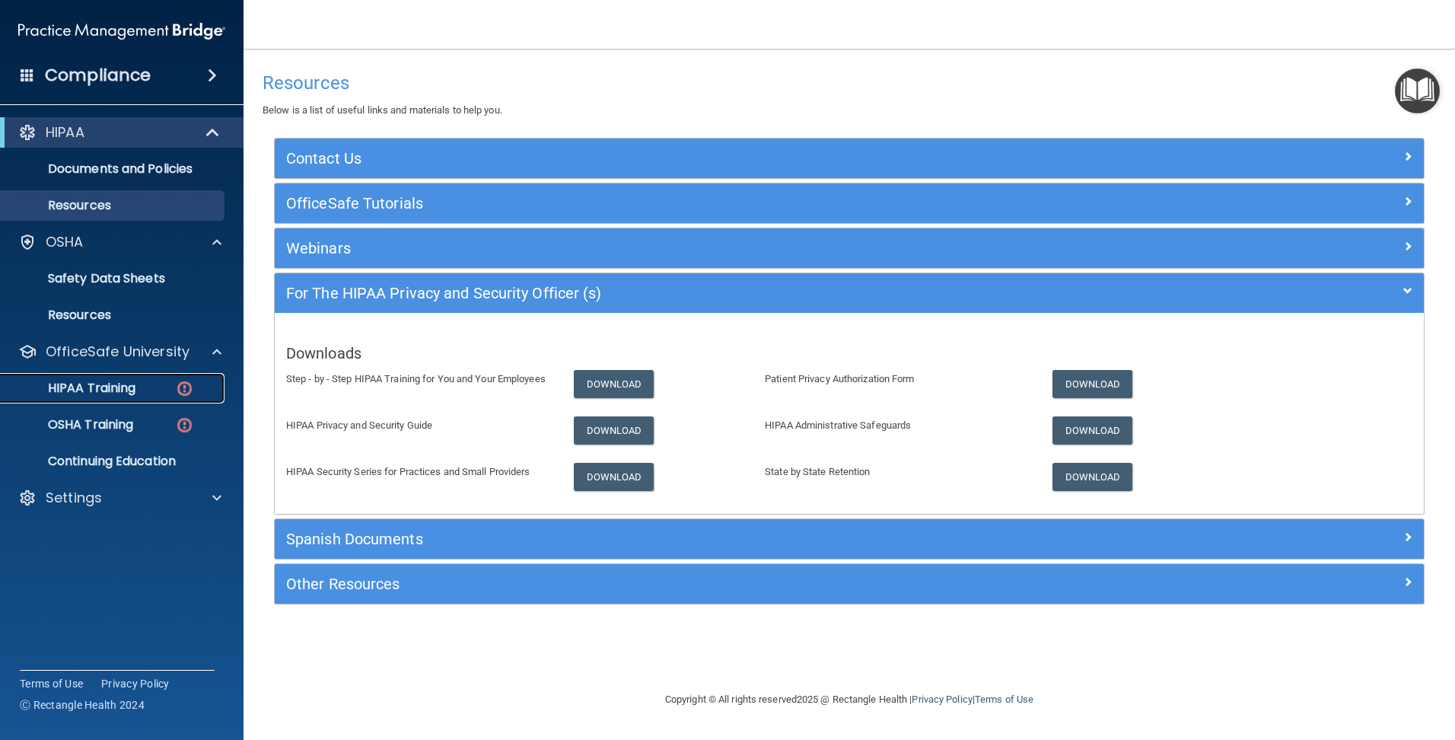
click at [114, 383] on p "HIPAA Training" at bounding box center [73, 387] width 126 height 15
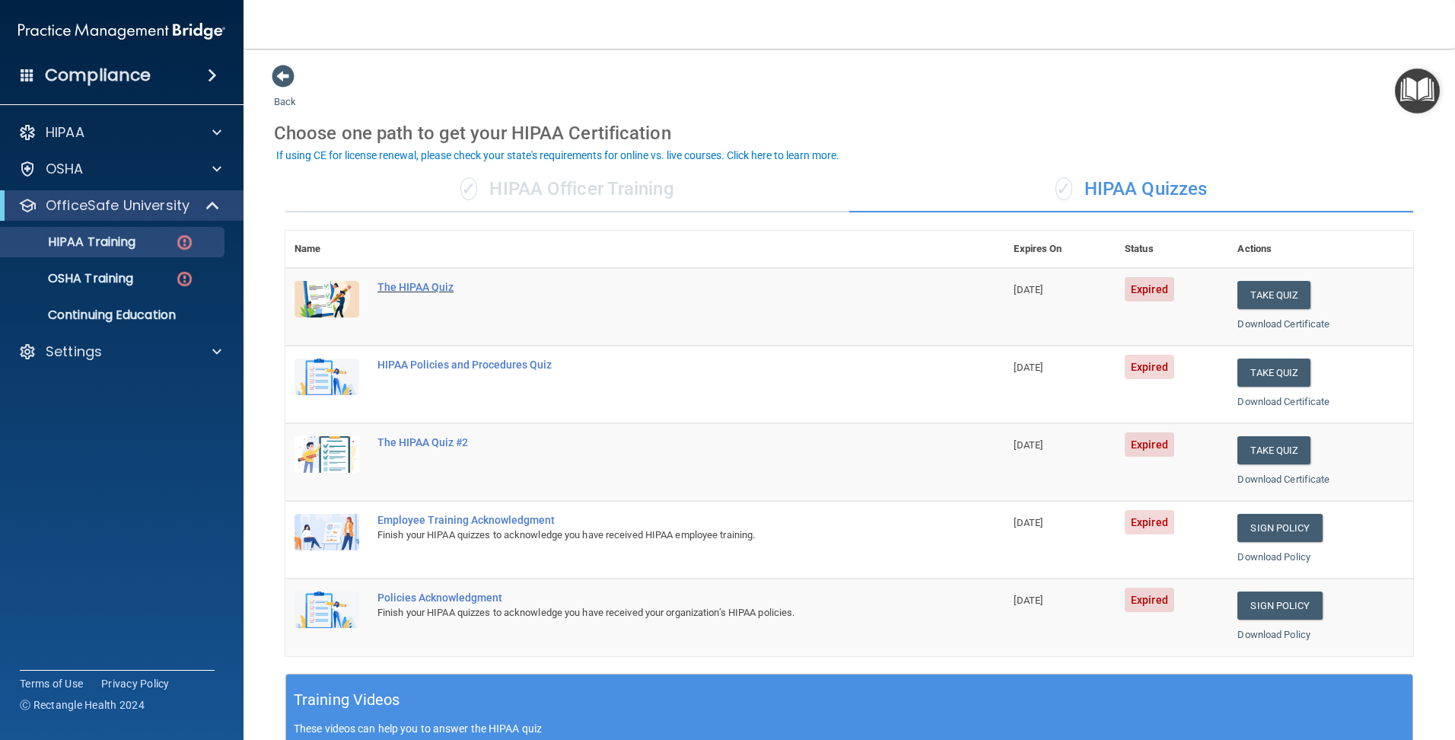
click at [403, 288] on div "The HIPAA Quiz" at bounding box center [652, 287] width 551 height 12
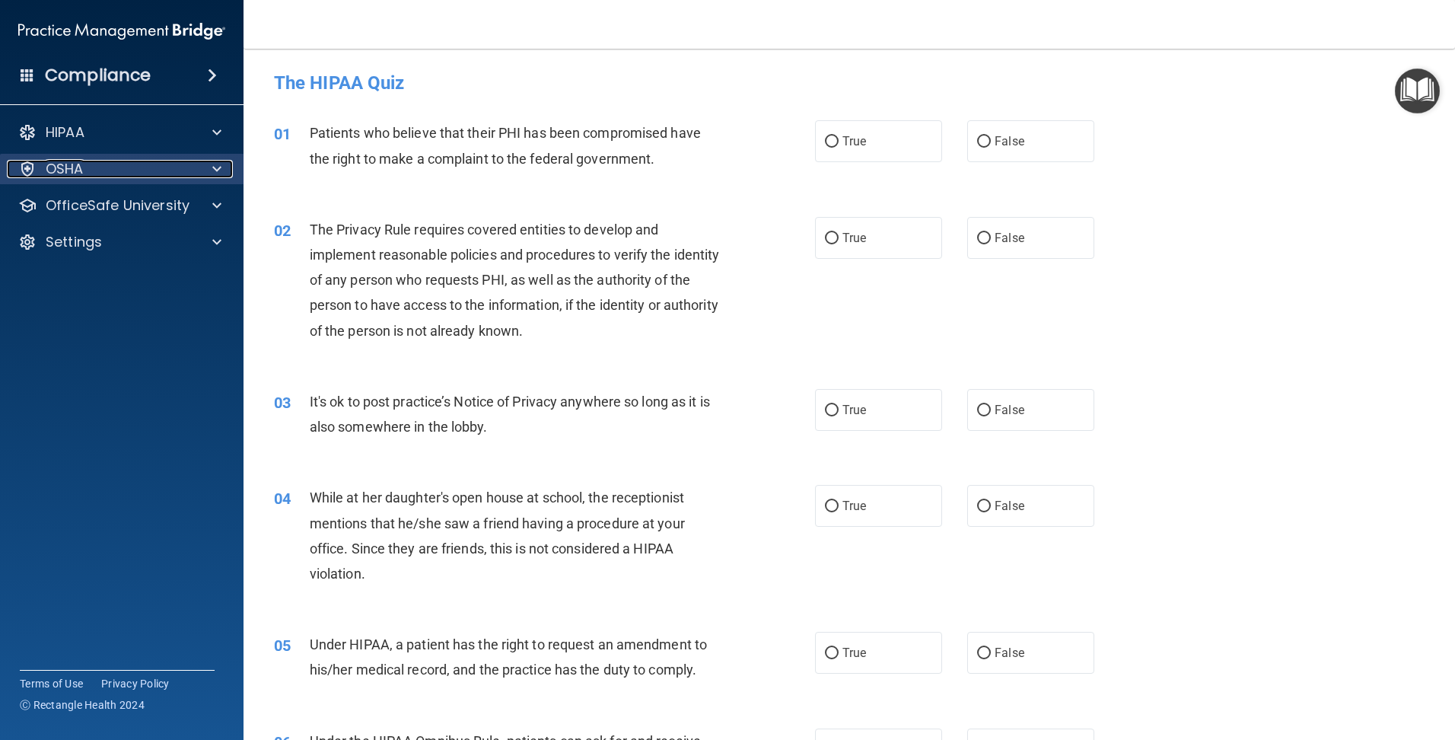
click at [164, 173] on div "OSHA" at bounding box center [101, 169] width 189 height 18
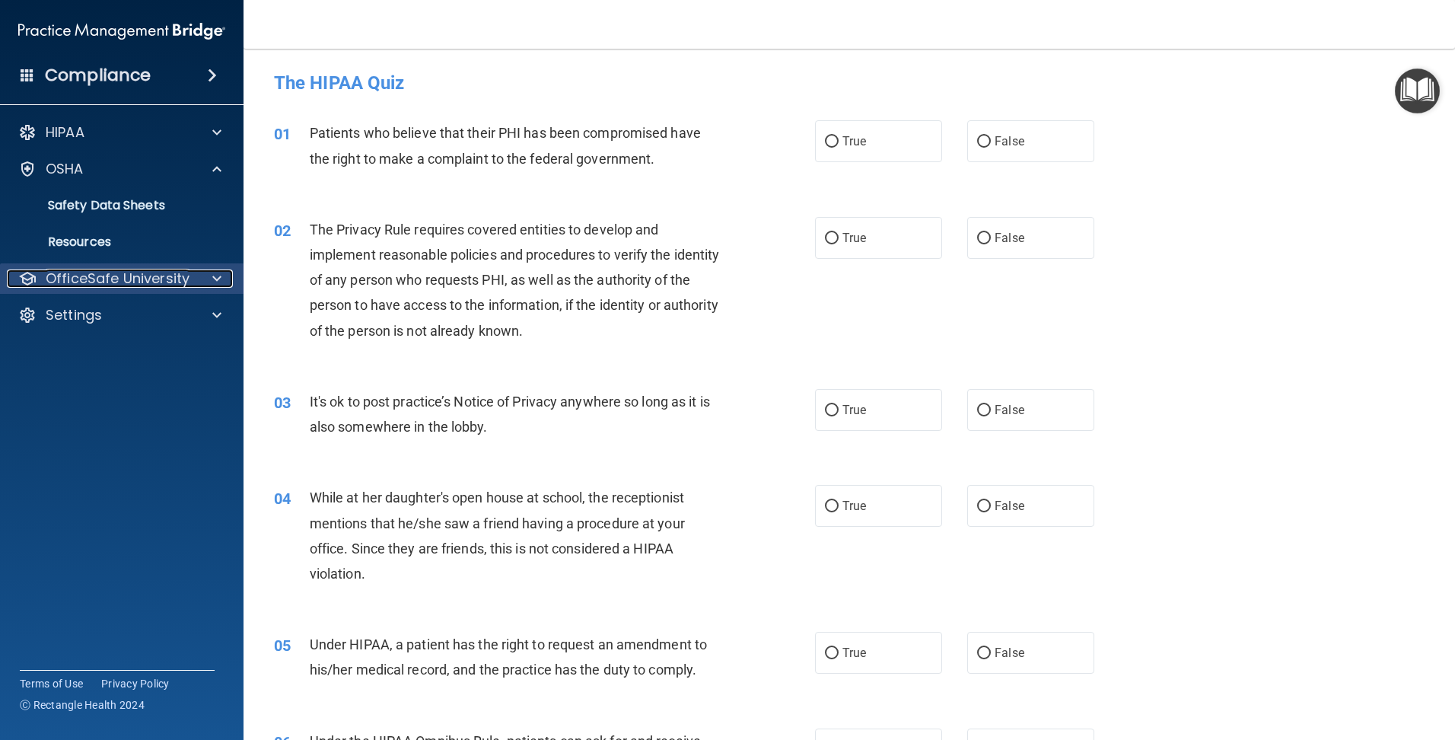
click at [123, 279] on p "OfficeSafe University" at bounding box center [118, 278] width 144 height 18
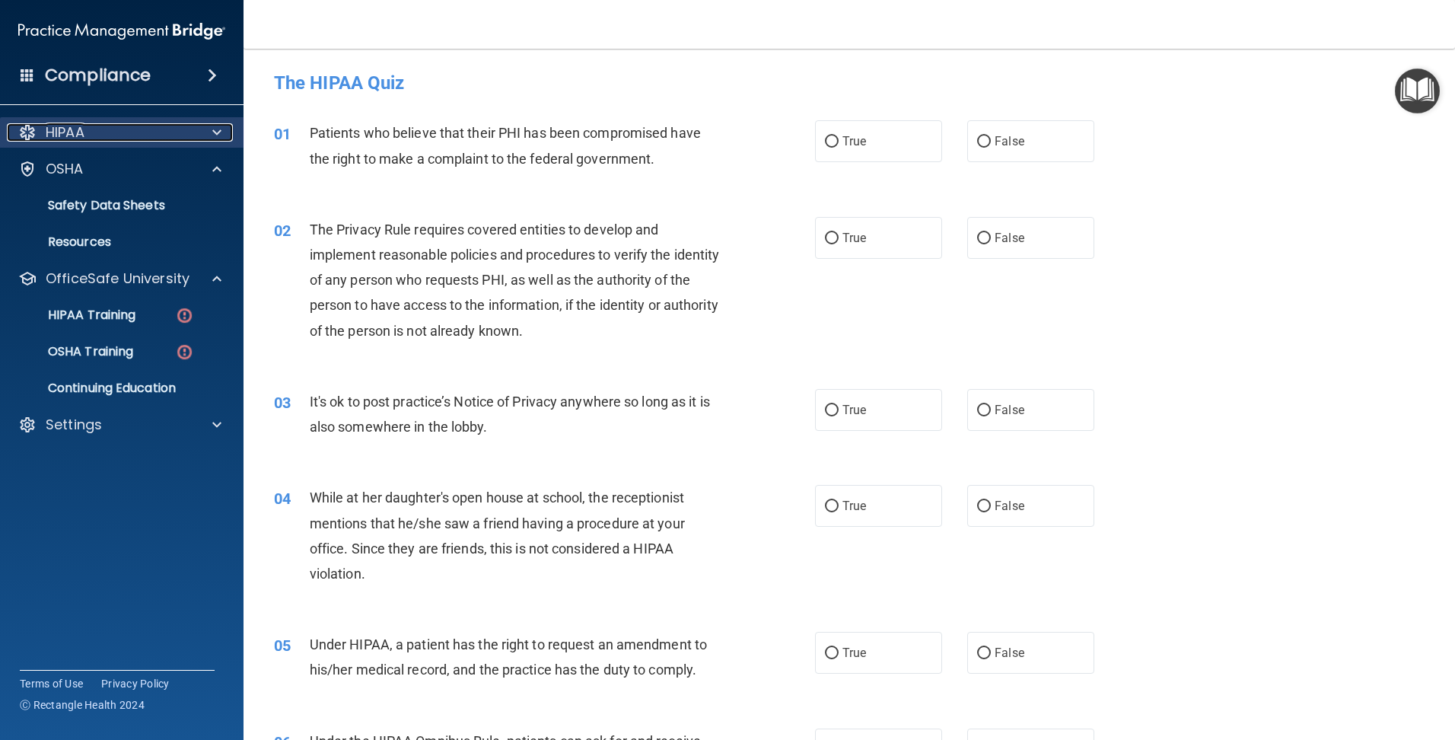
click at [93, 137] on div "HIPAA" at bounding box center [101, 132] width 189 height 18
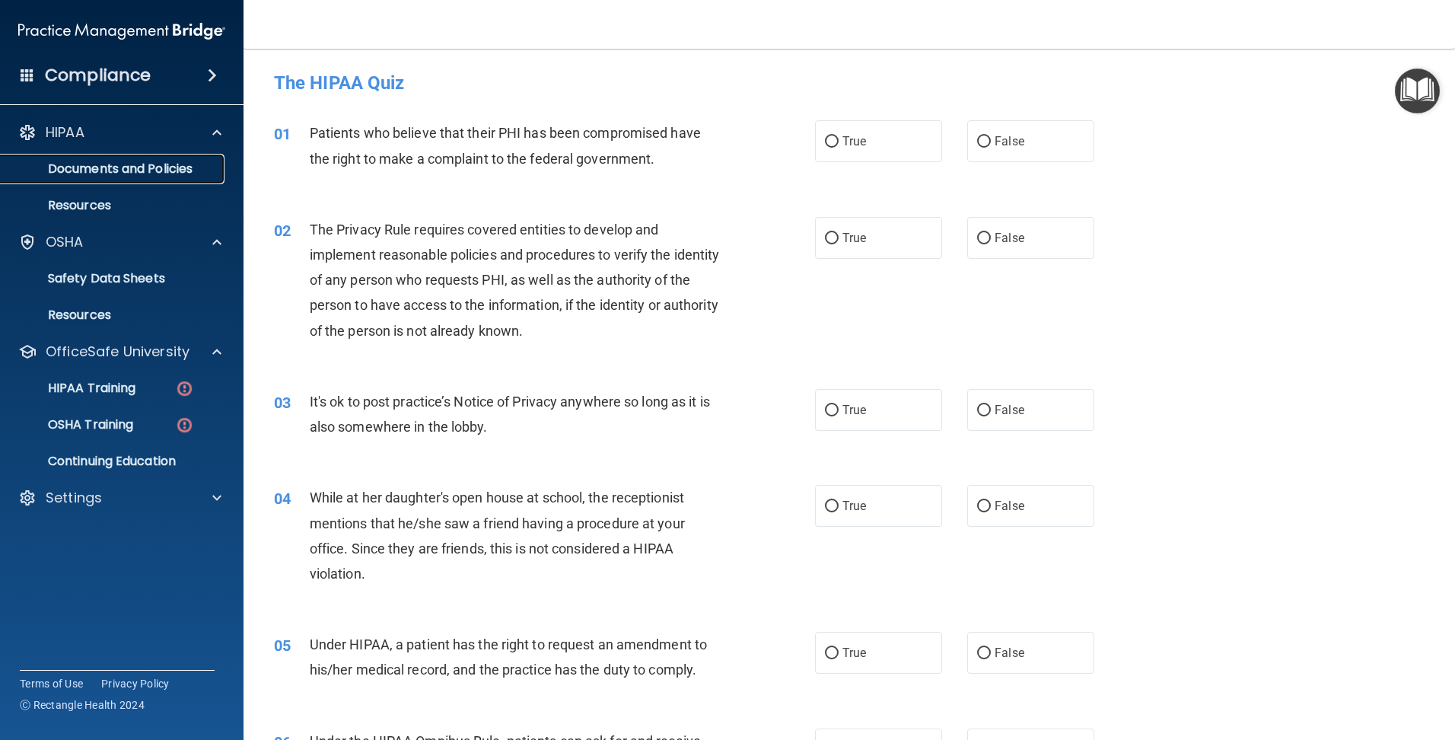
click at [94, 159] on link "Documents and Policies" at bounding box center [105, 169] width 240 height 30
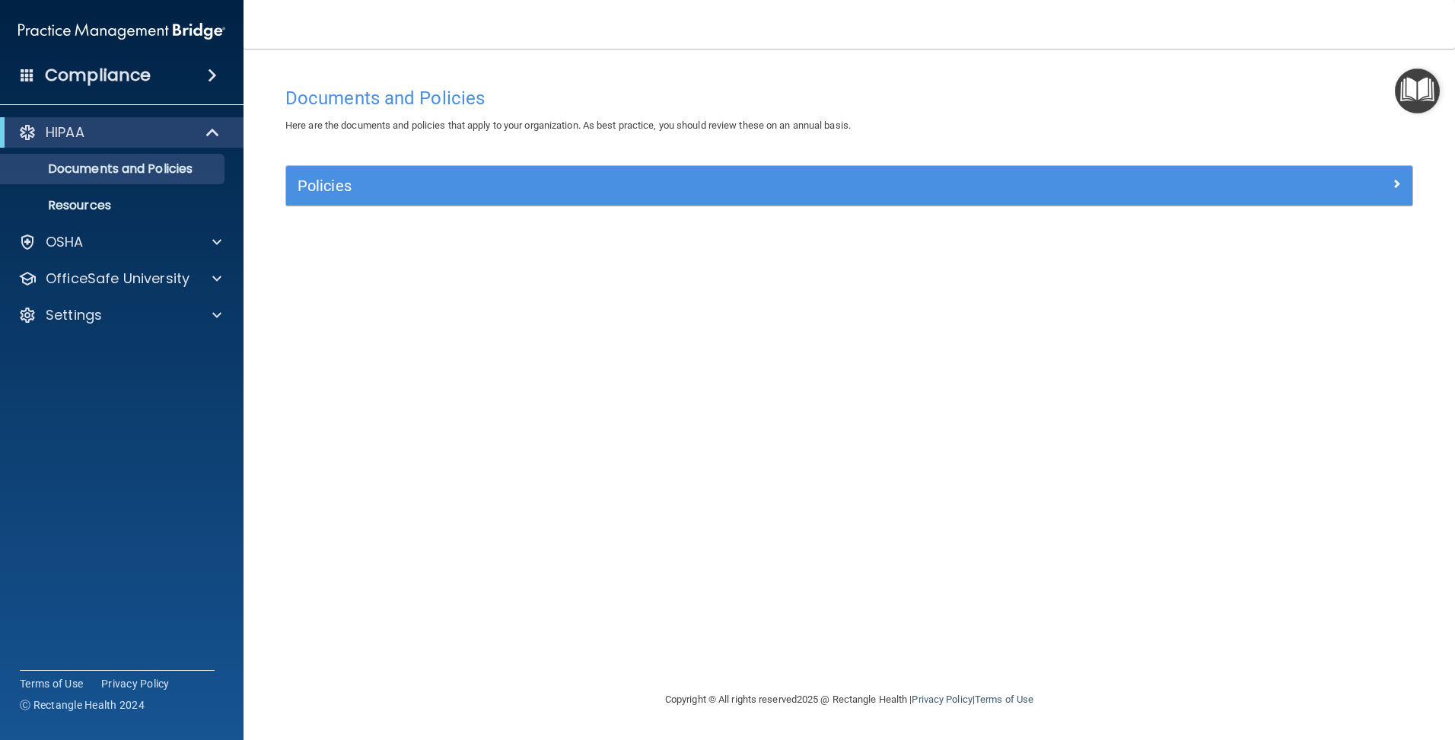
click at [443, 171] on div "Policies" at bounding box center [849, 186] width 1126 height 40
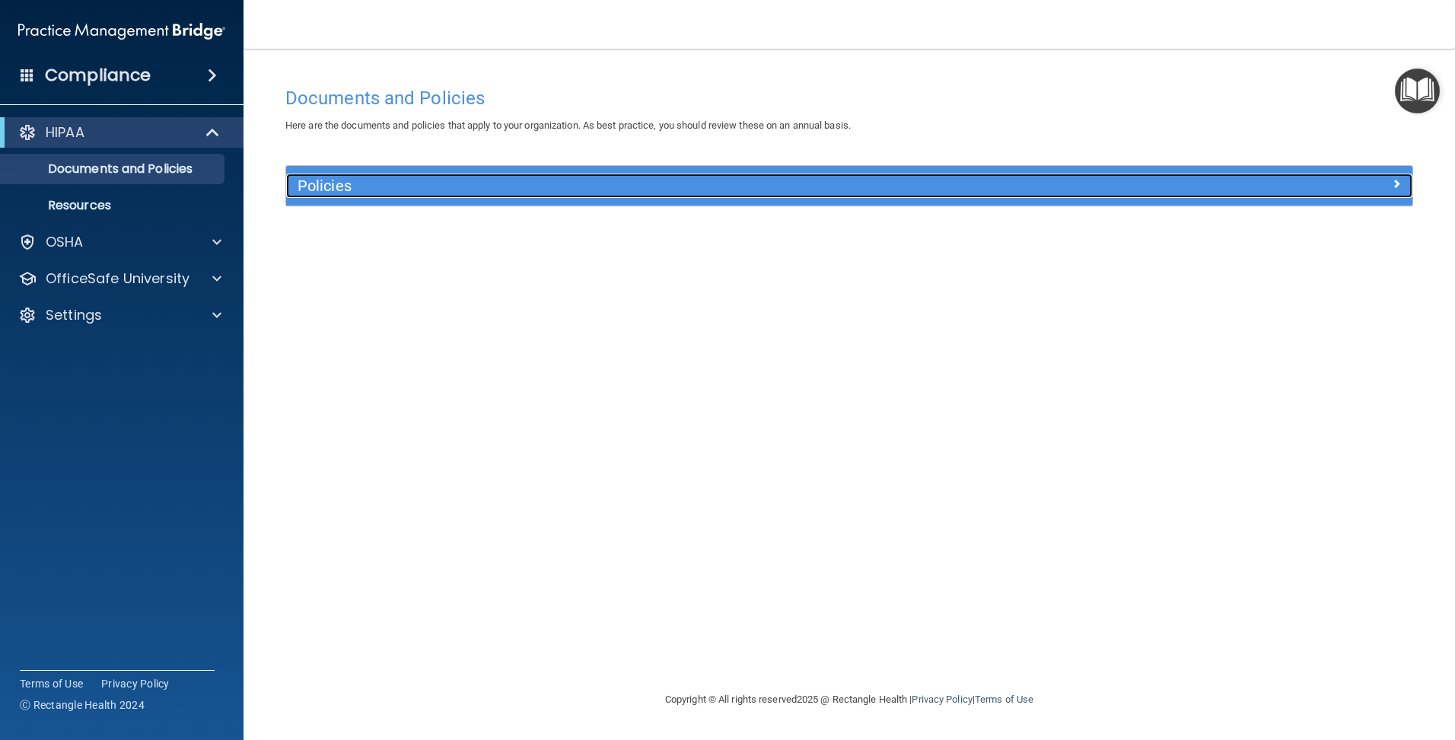
click at [442, 177] on div "Policies" at bounding box center [708, 186] width 845 height 24
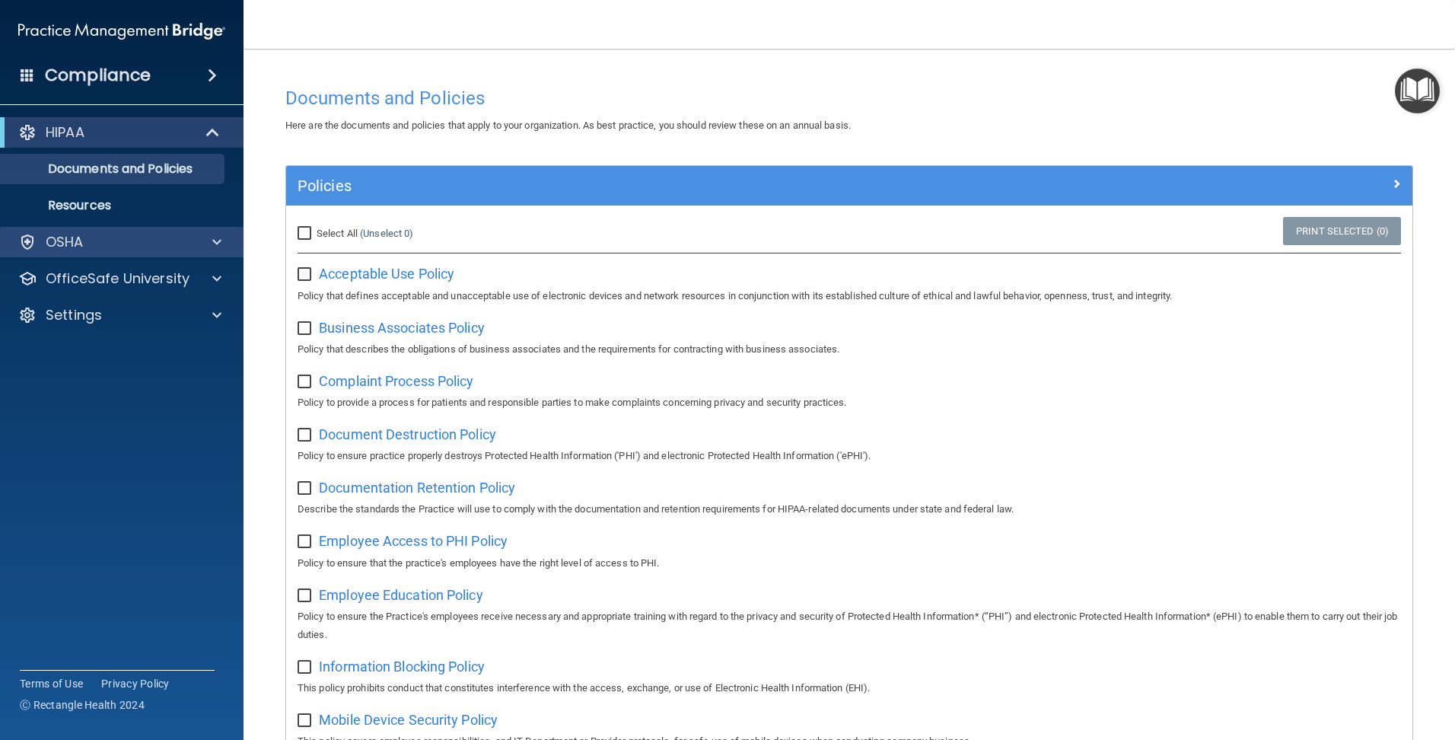
click at [96, 232] on div "OSHA" at bounding box center [122, 242] width 244 height 30
click at [107, 200] on p "Resources" at bounding box center [114, 205] width 208 height 15
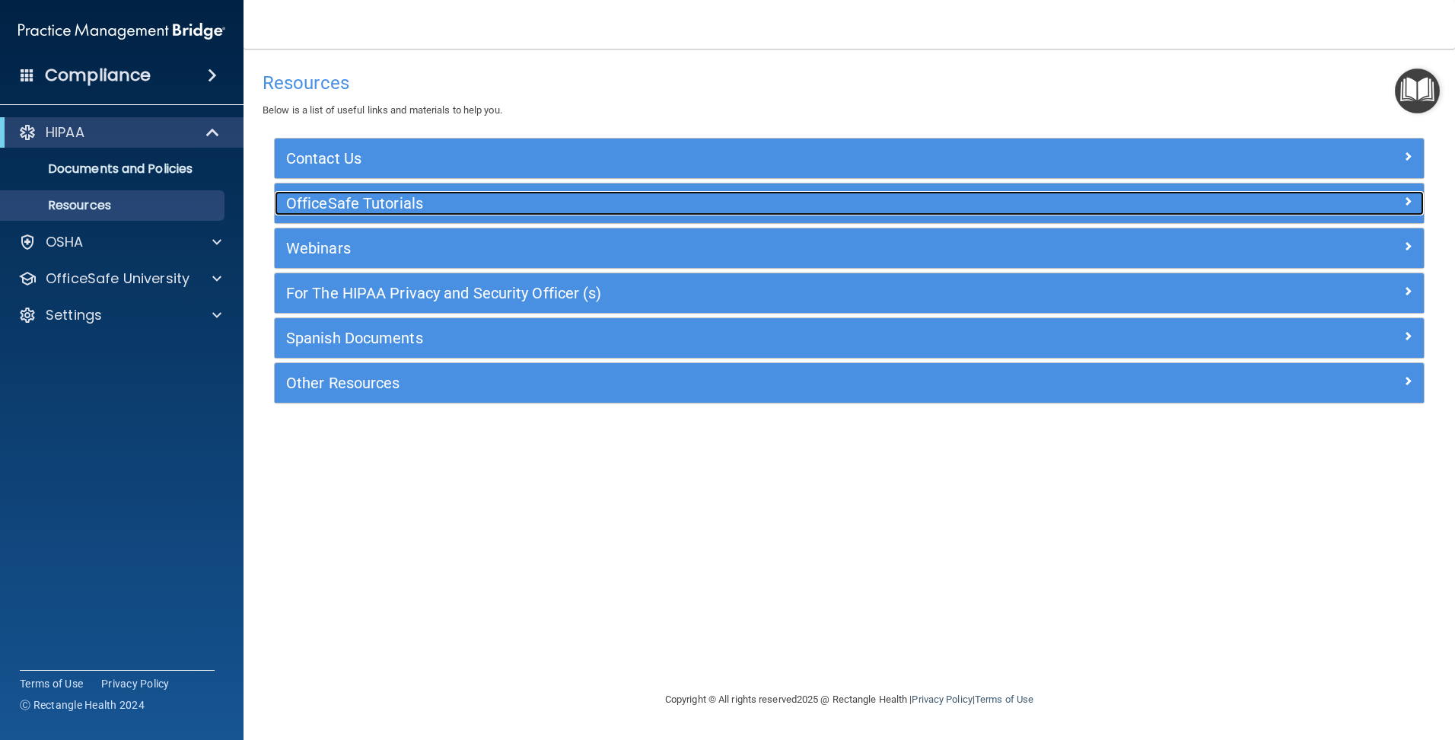
click at [356, 200] on h5 "OfficeSafe Tutorials" at bounding box center [705, 203] width 839 height 17
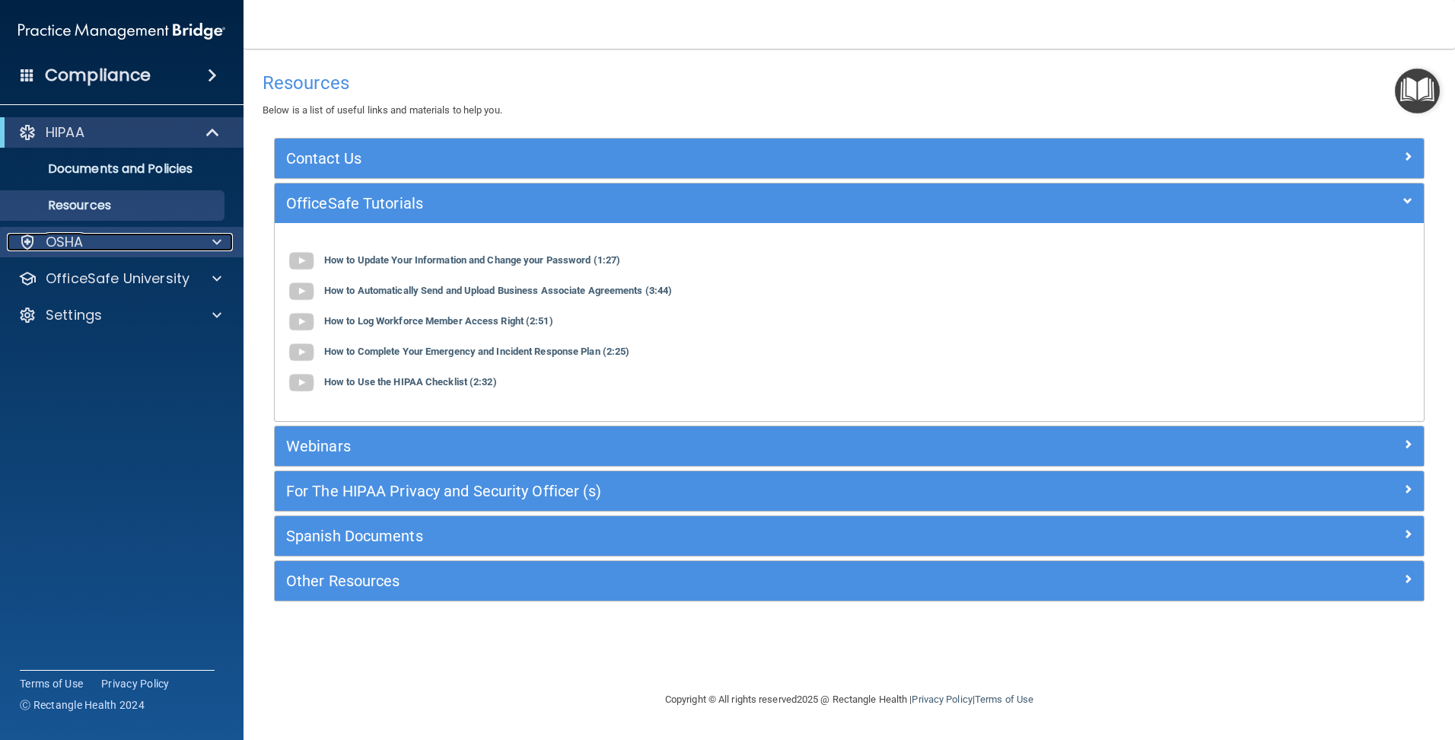
click at [66, 233] on p "OSHA" at bounding box center [65, 242] width 38 height 18
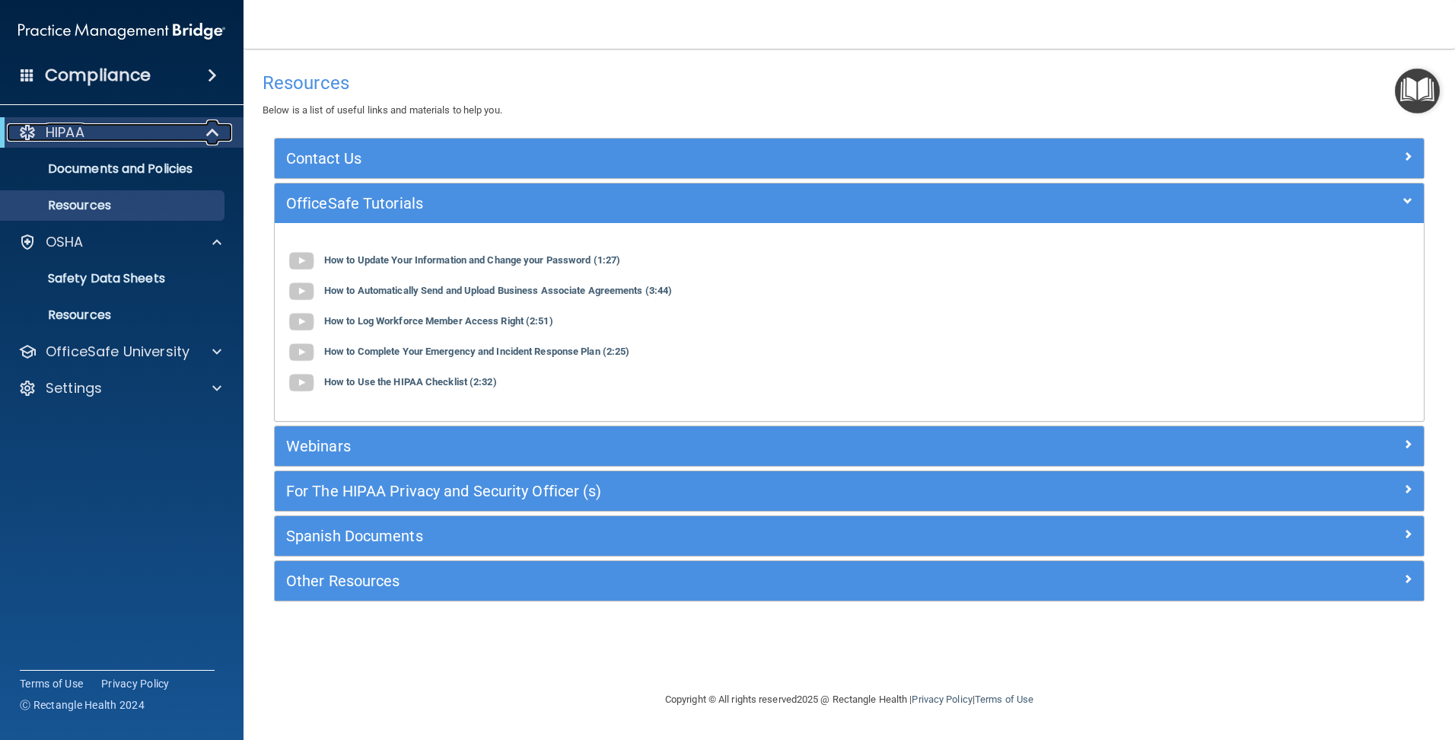
click at [132, 130] on div "HIPAA" at bounding box center [101, 132] width 188 height 18
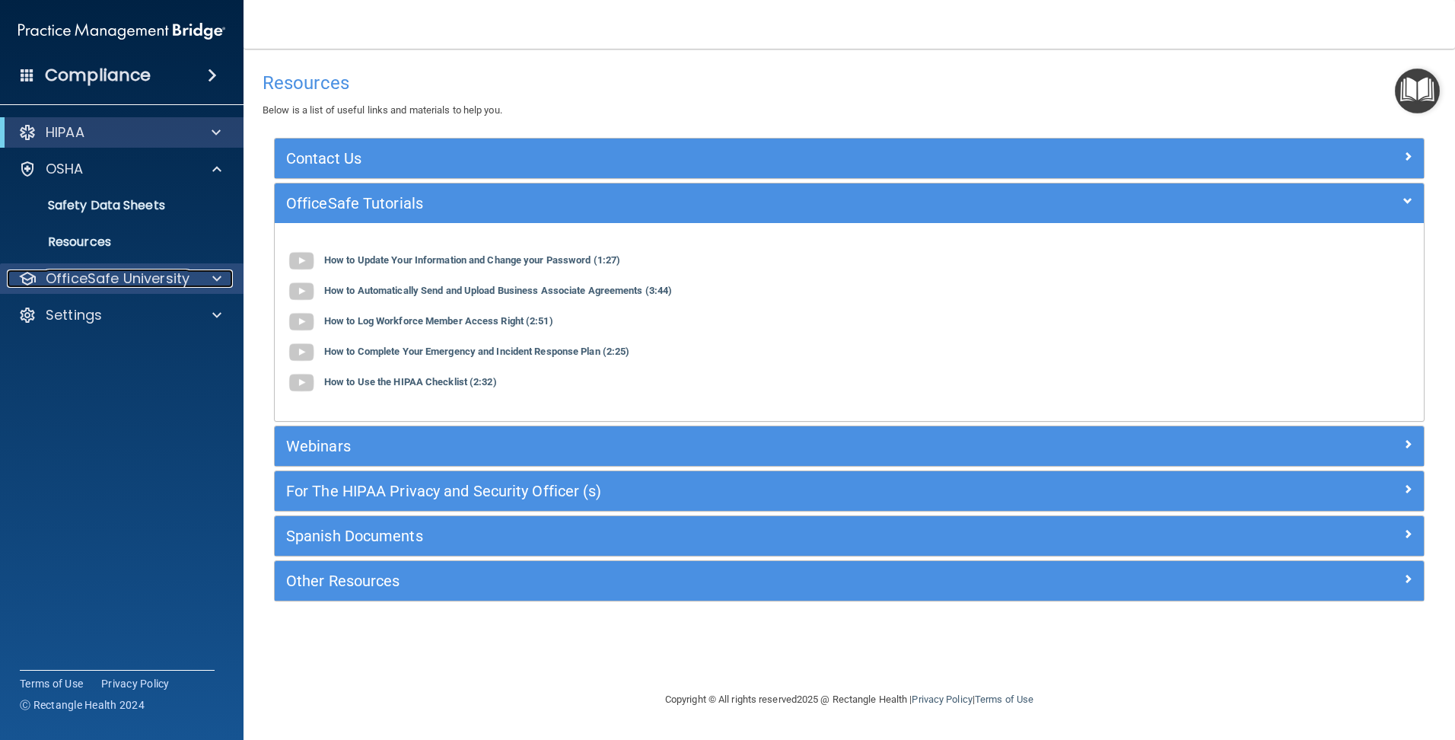
click at [157, 287] on p "OfficeSafe University" at bounding box center [118, 278] width 144 height 18
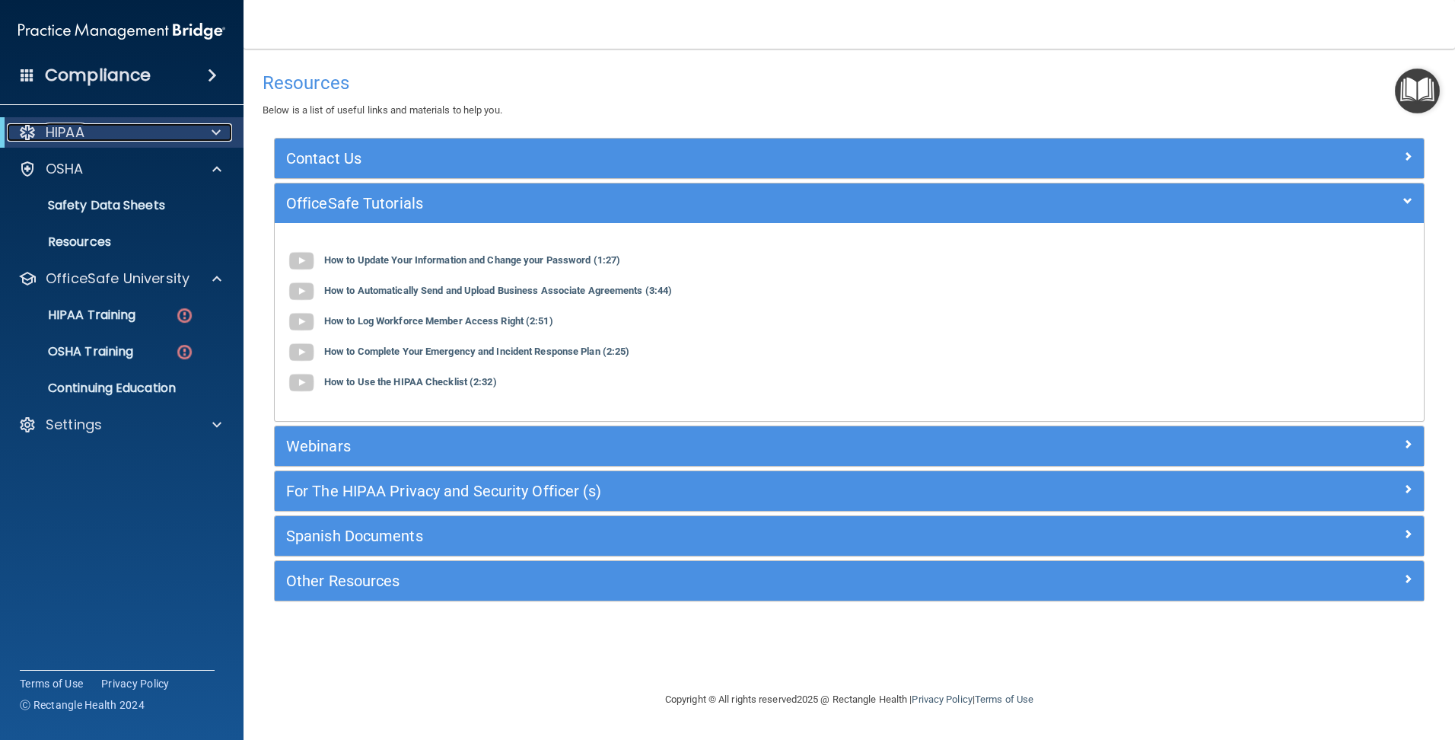
click at [98, 126] on div "HIPAA" at bounding box center [101, 132] width 188 height 18
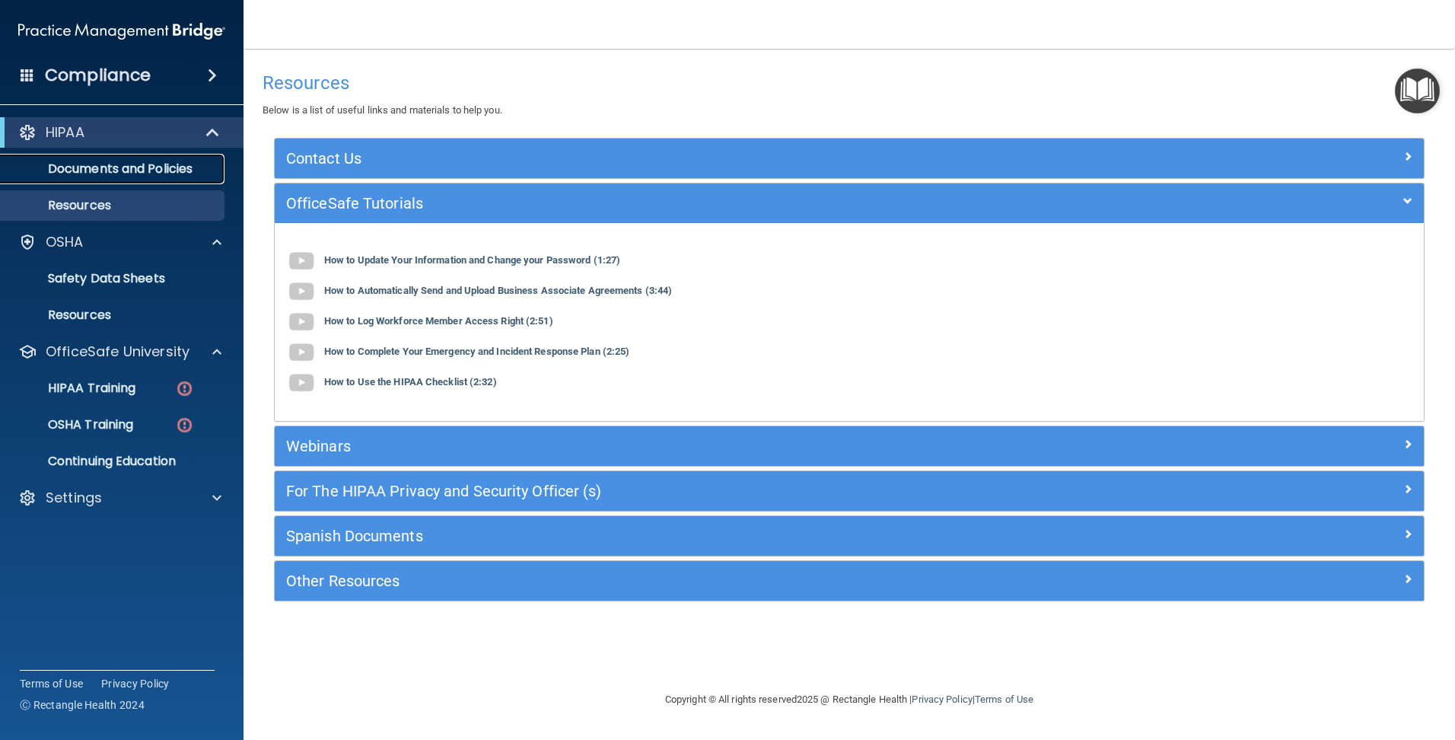
click at [107, 173] on p "Documents and Policies" at bounding box center [114, 168] width 208 height 15
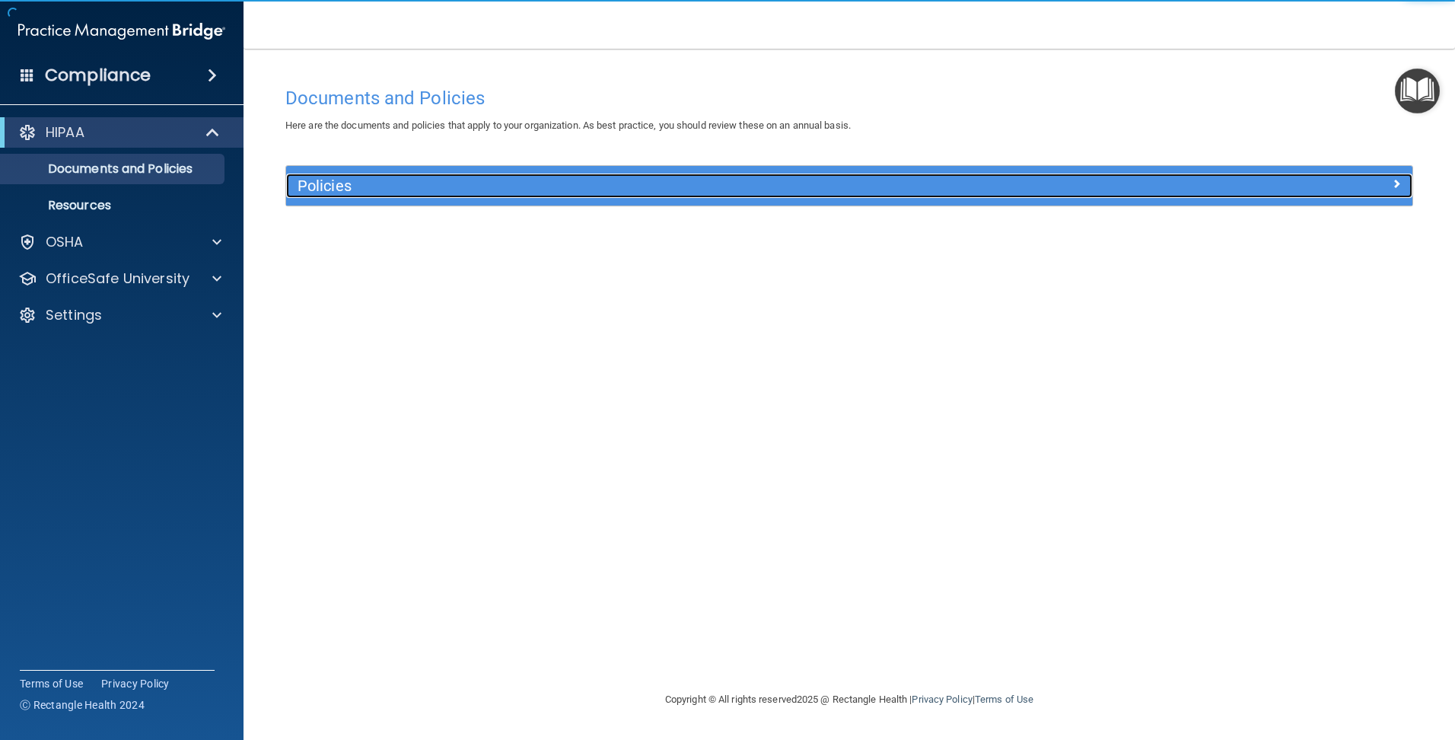
click at [318, 183] on h5 "Policies" at bounding box center [709, 185] width 822 height 17
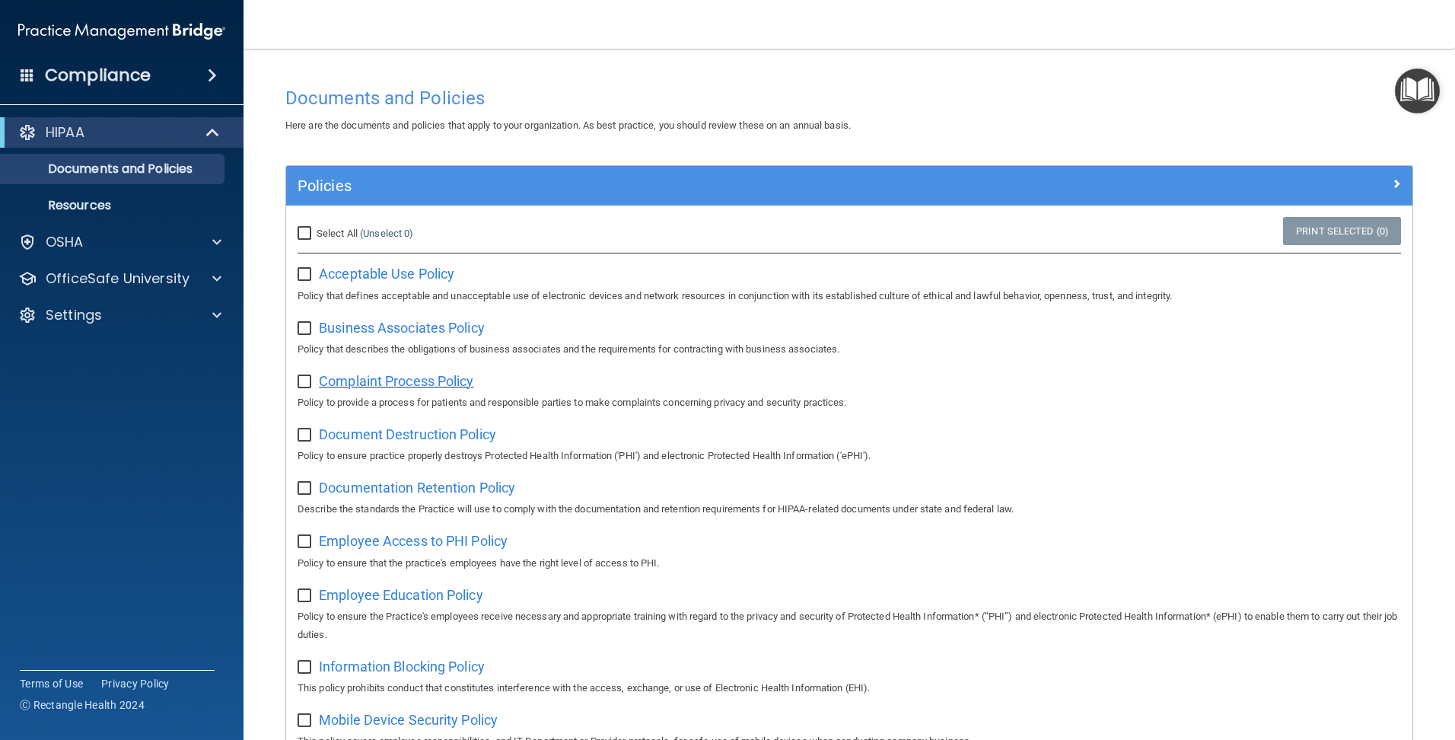
click at [382, 384] on span "Complaint Process Policy" at bounding box center [396, 381] width 154 height 16
click at [104, 273] on p "OfficeSafe University" at bounding box center [118, 278] width 144 height 18
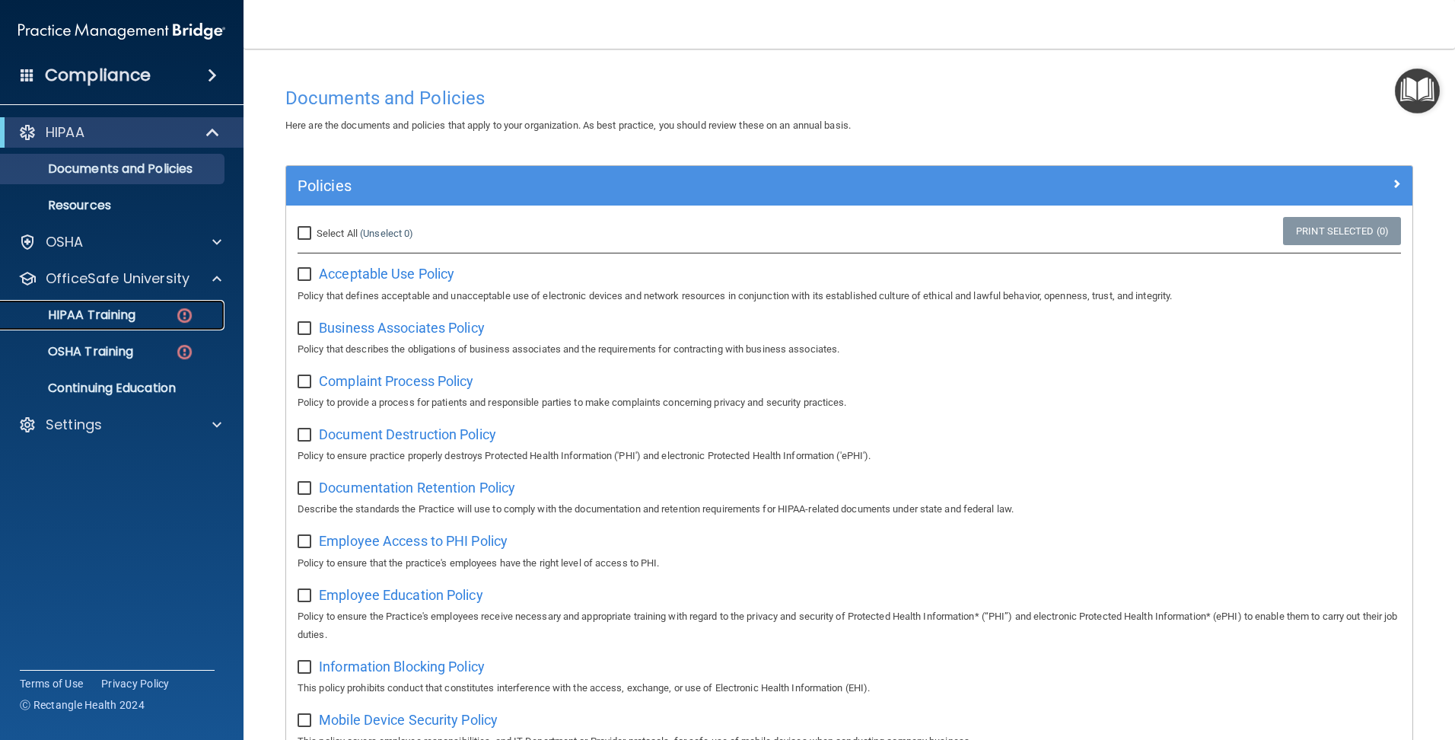
click at [101, 316] on p "HIPAA Training" at bounding box center [73, 314] width 126 height 15
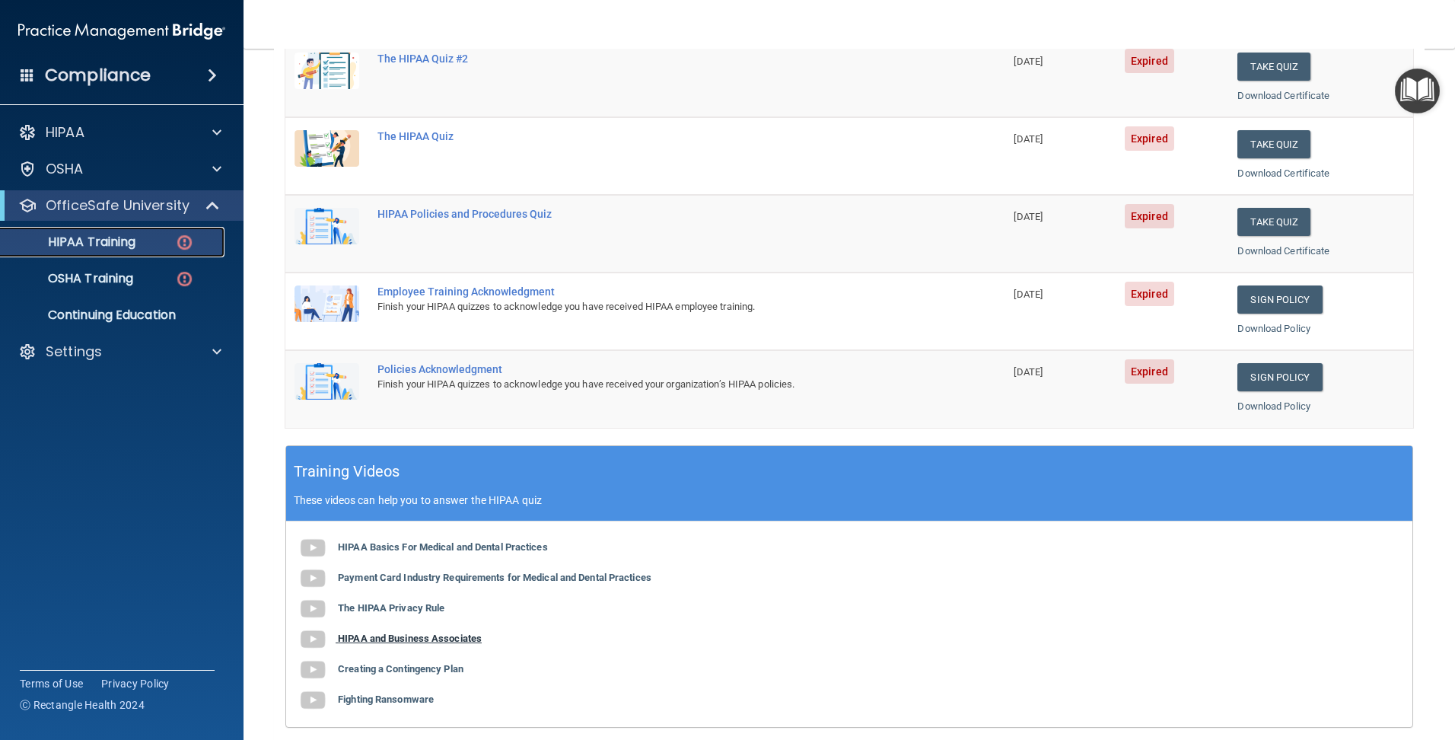
scroll to position [406, 0]
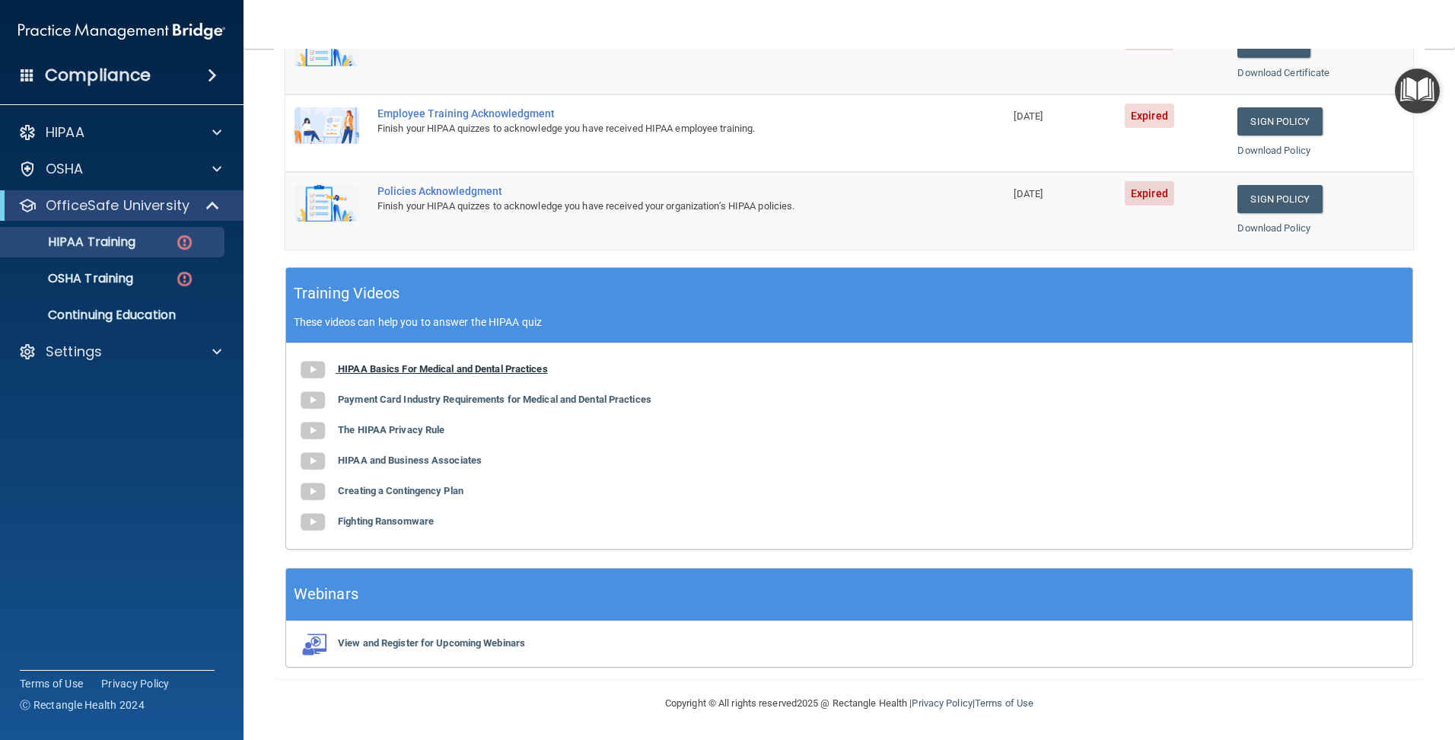
click at [505, 367] on b "HIPAA Basics For Medical and Dental Practices" at bounding box center [443, 368] width 210 height 11
